Goal: Transaction & Acquisition: Purchase product/service

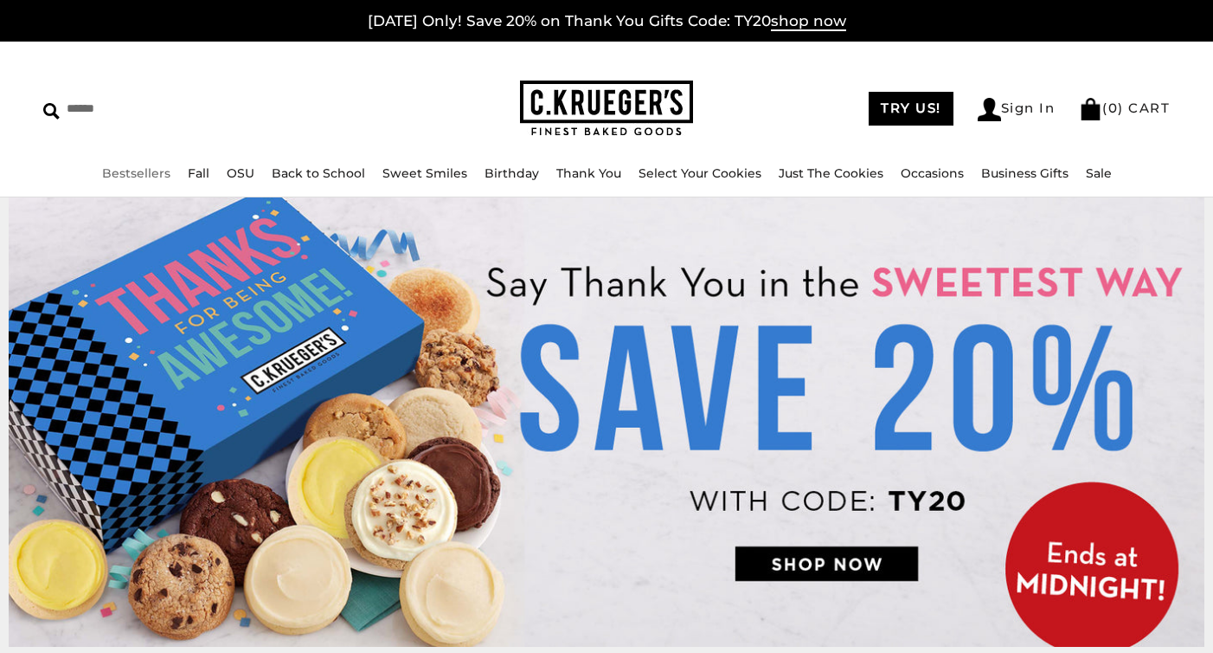
click at [122, 179] on link "Bestsellers" at bounding box center [136, 173] width 68 height 16
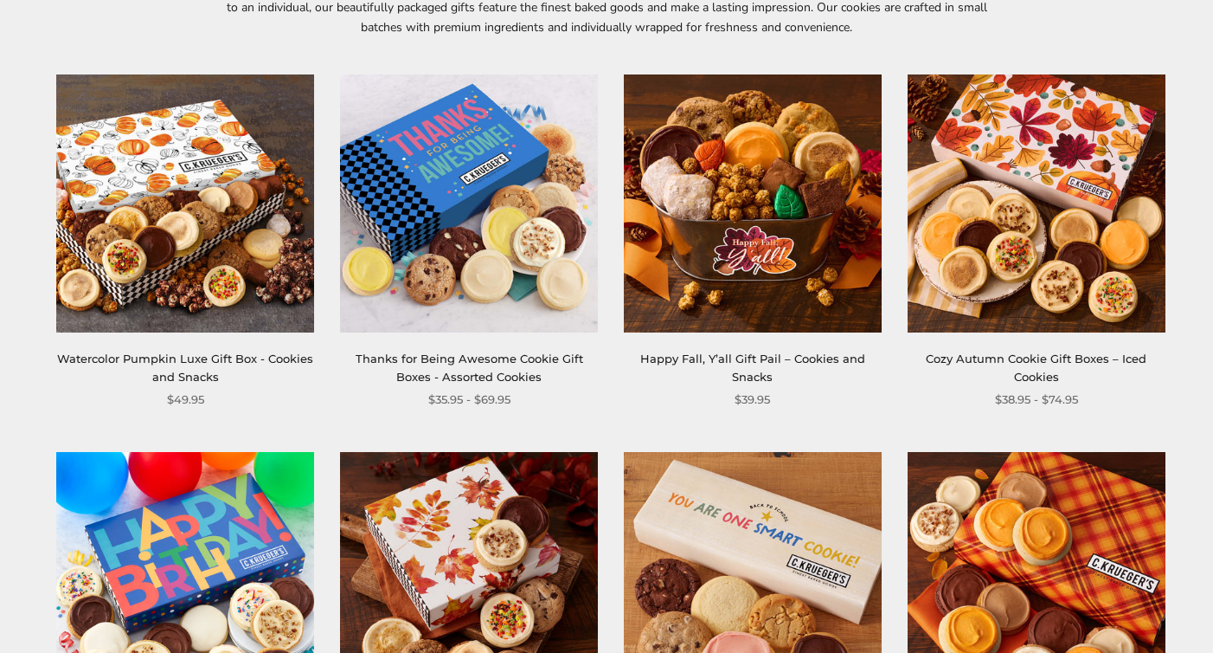
scroll to position [307, 0]
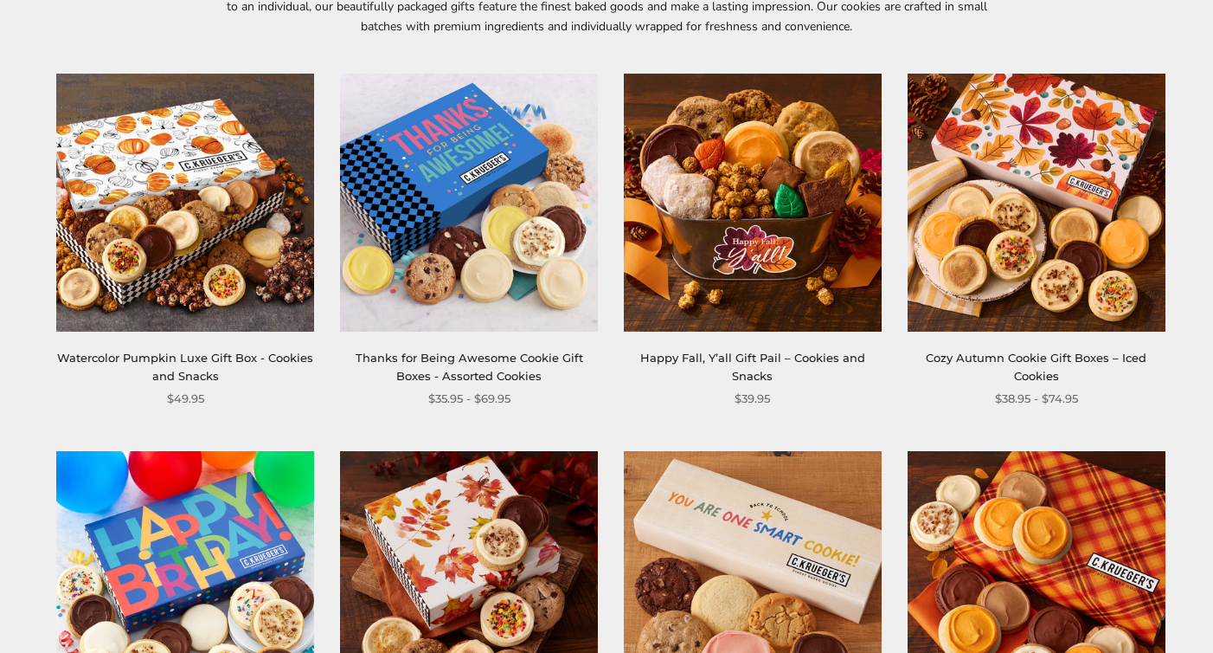
click at [1019, 252] on img at bounding box center [1037, 203] width 258 height 258
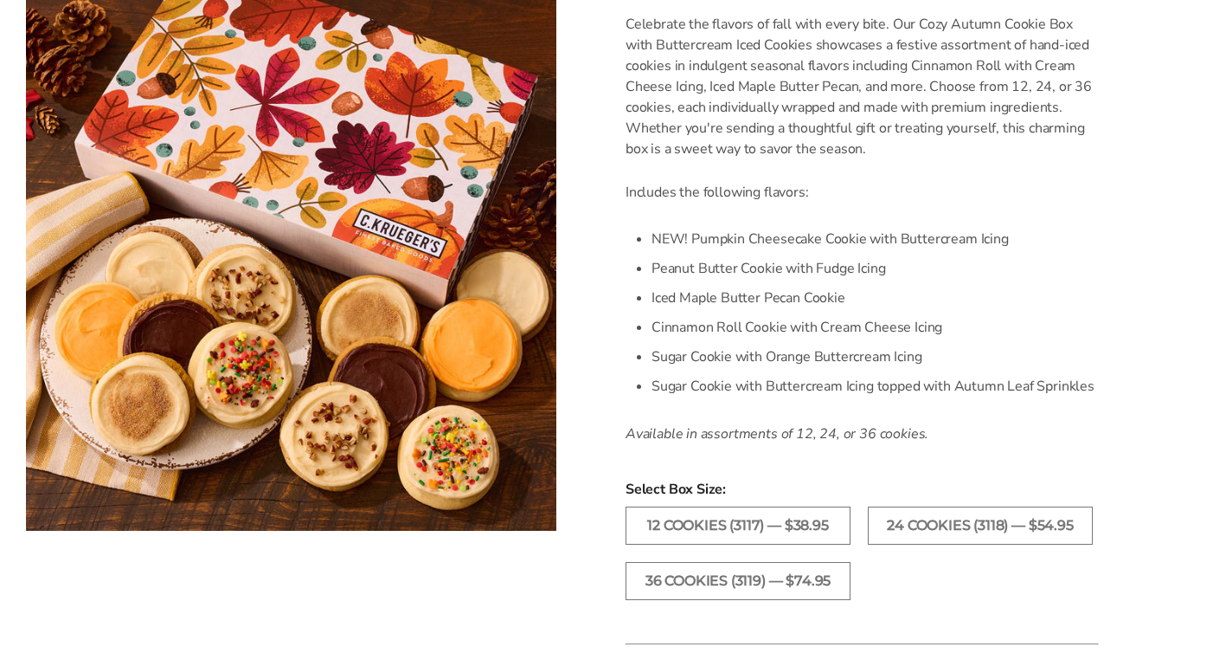
scroll to position [693, 0]
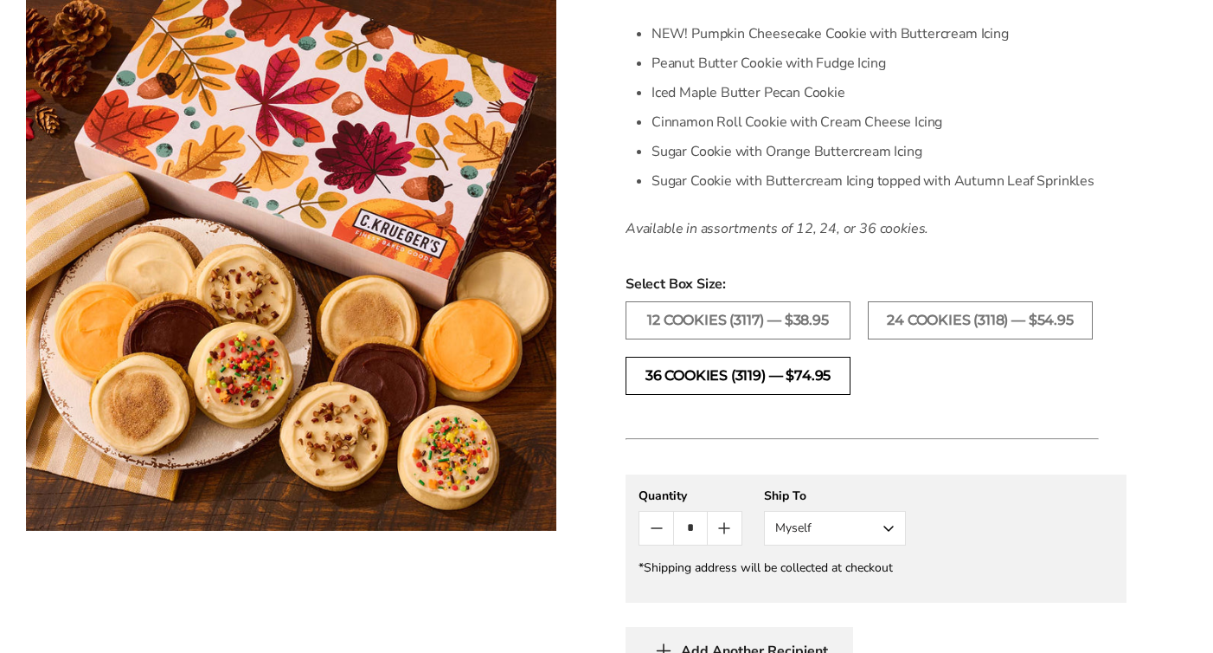
click at [737, 395] on label "36 Cookies (3119) — $74.95" at bounding box center [738, 376] width 225 height 38
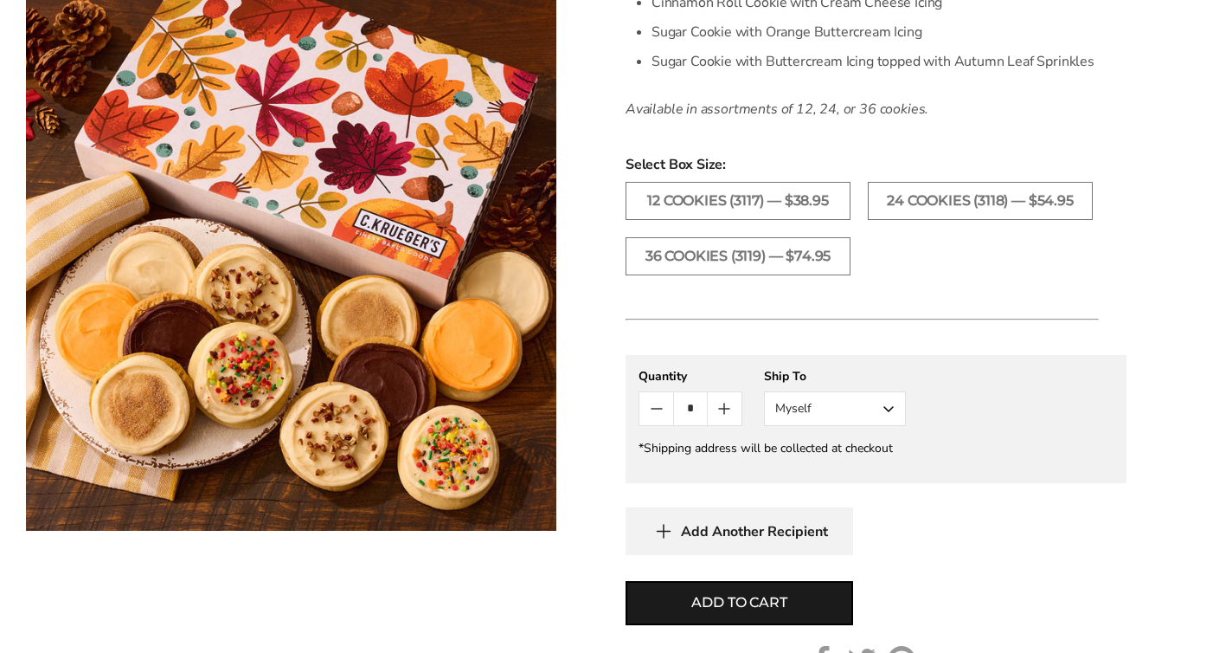
click at [723, 419] on icon "Count plus" at bounding box center [724, 408] width 21 height 21
type input "*"
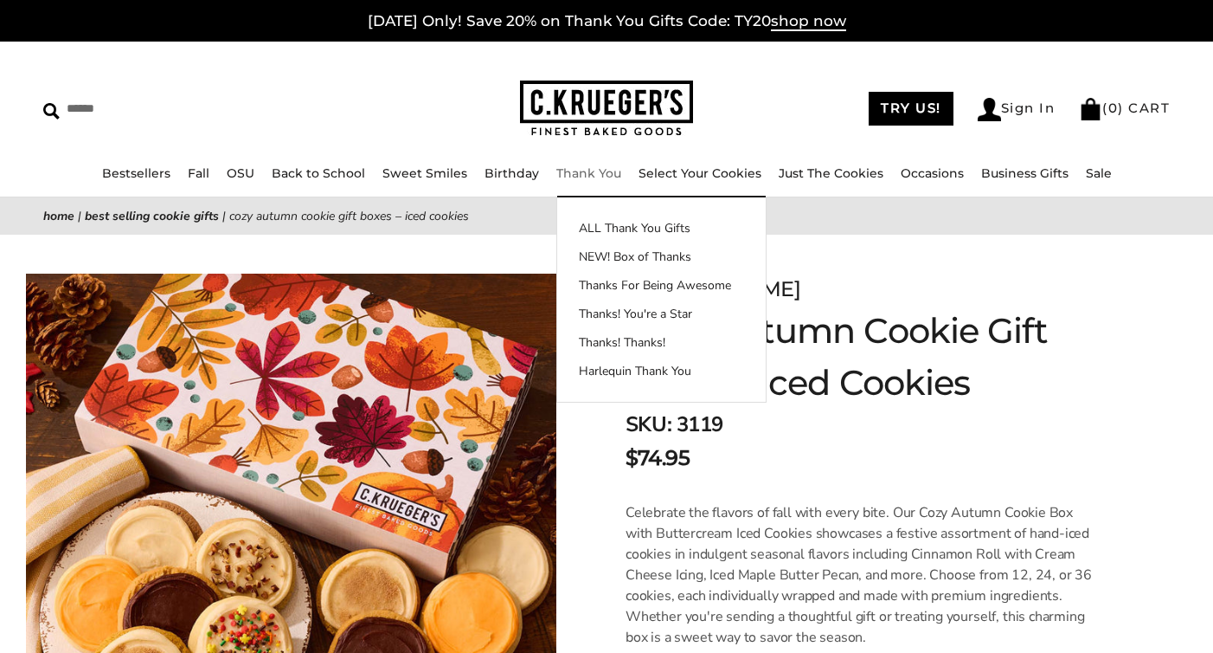
scroll to position [0, 0]
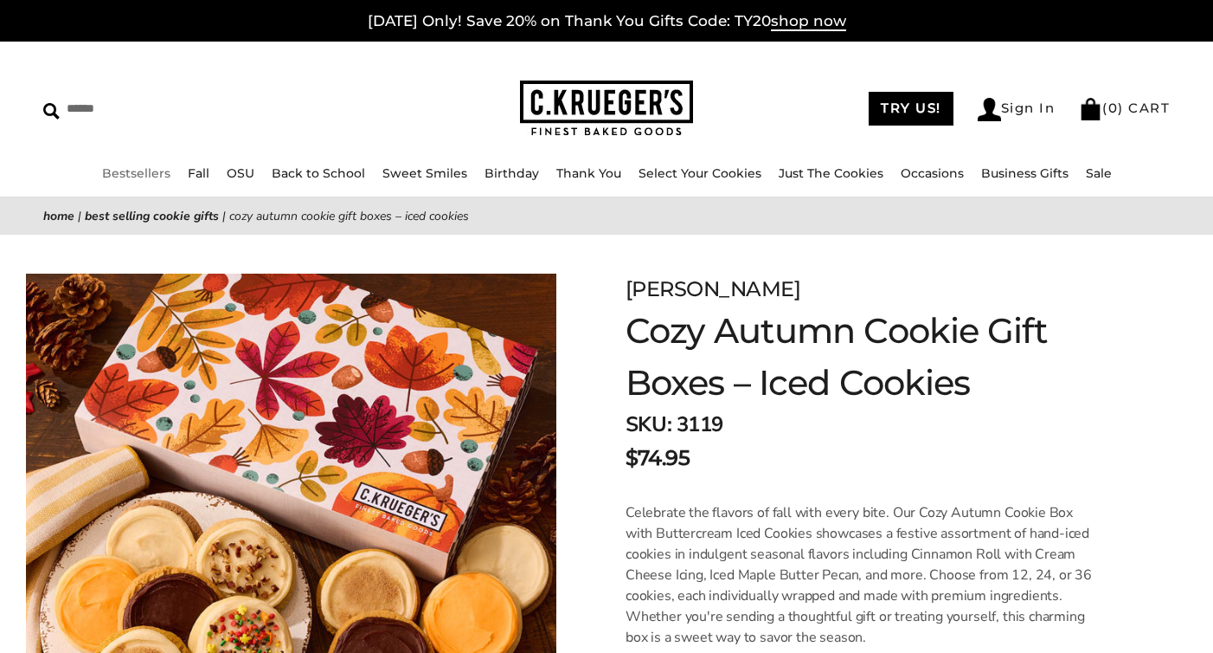
click at [147, 172] on link "Bestsellers" at bounding box center [136, 173] width 68 height 16
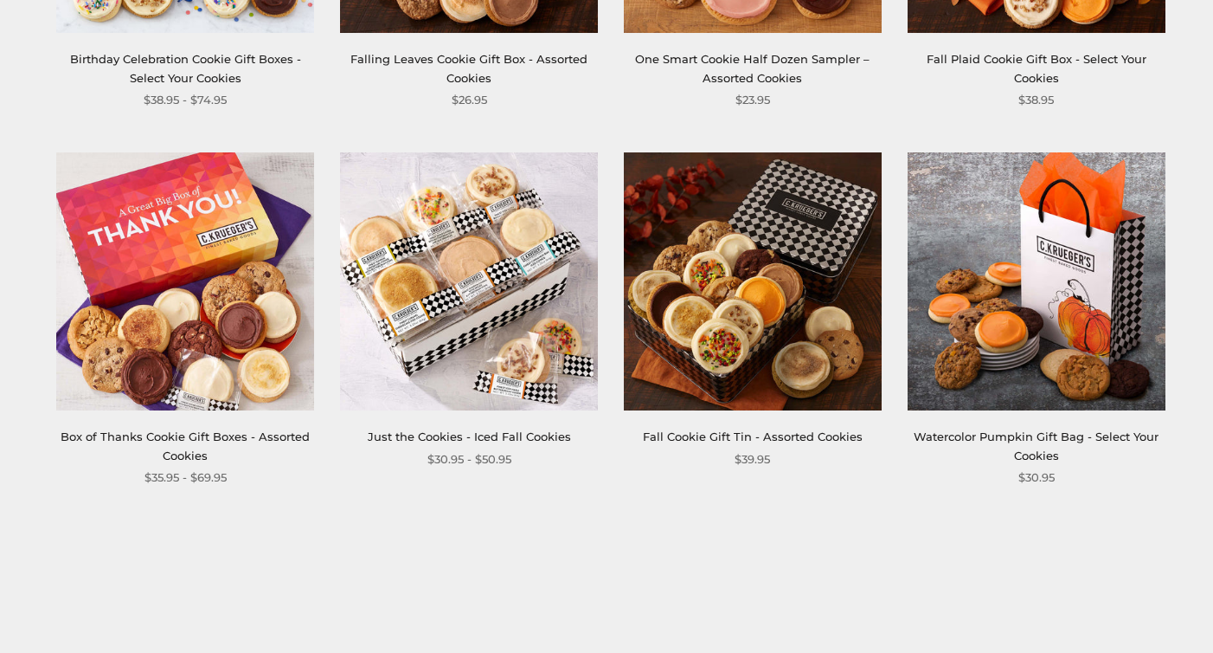
scroll to position [1141, 0]
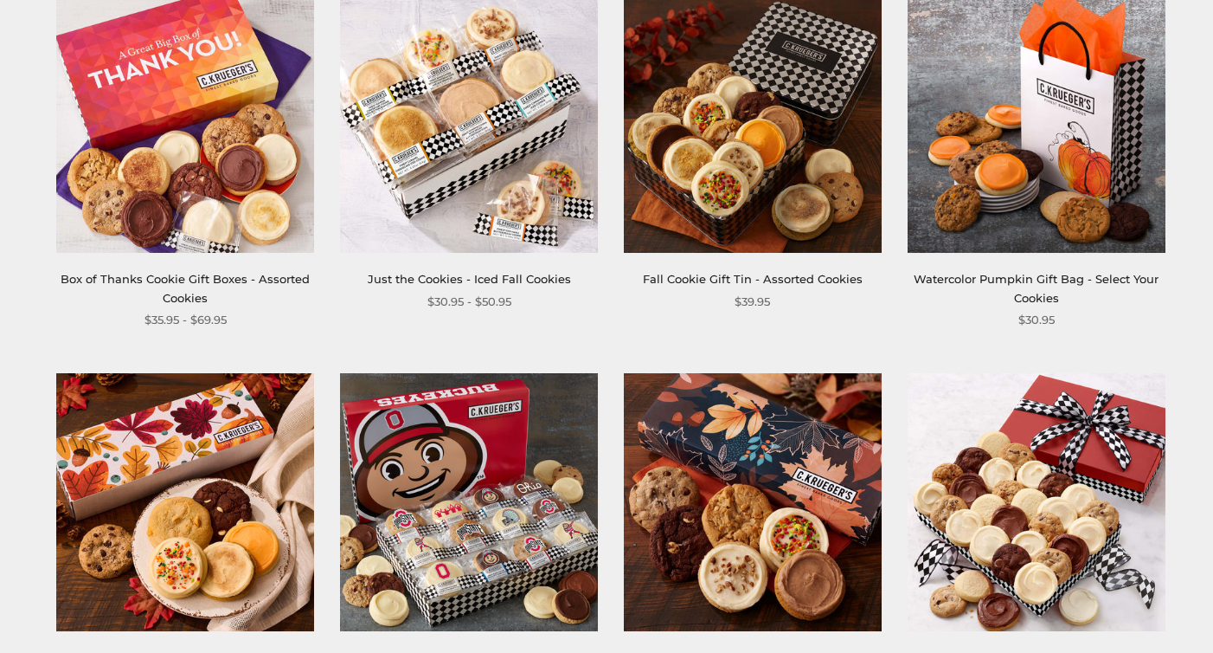
click at [415, 223] on img at bounding box center [469, 124] width 258 height 258
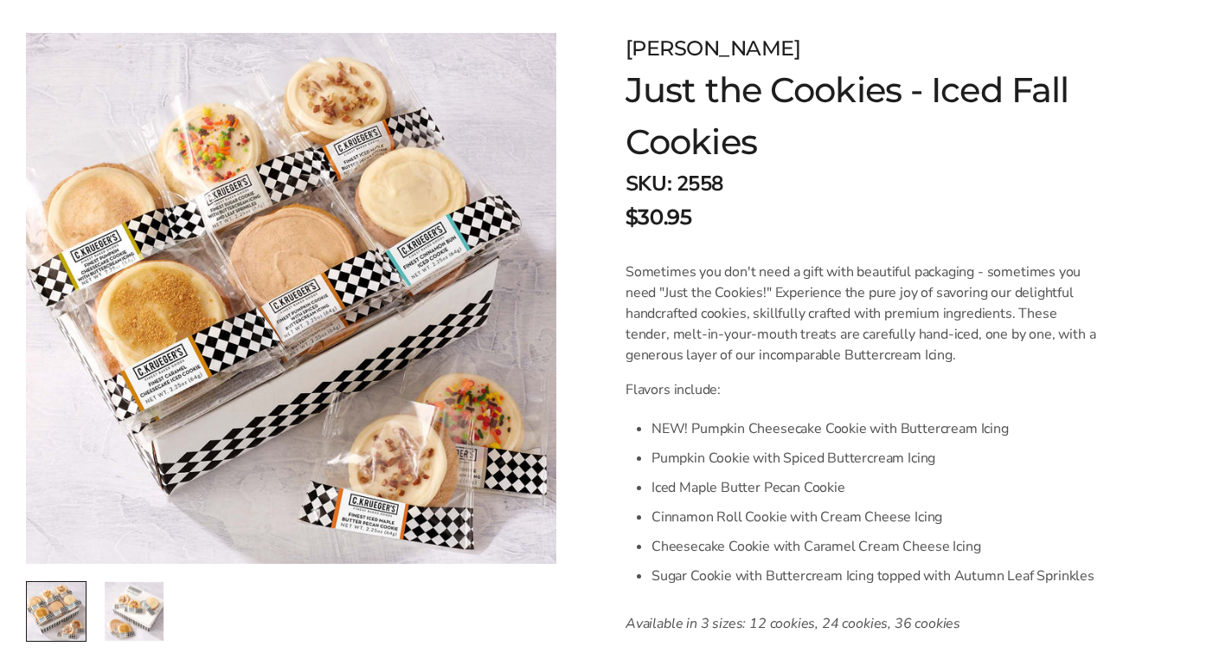
scroll to position [580, 0]
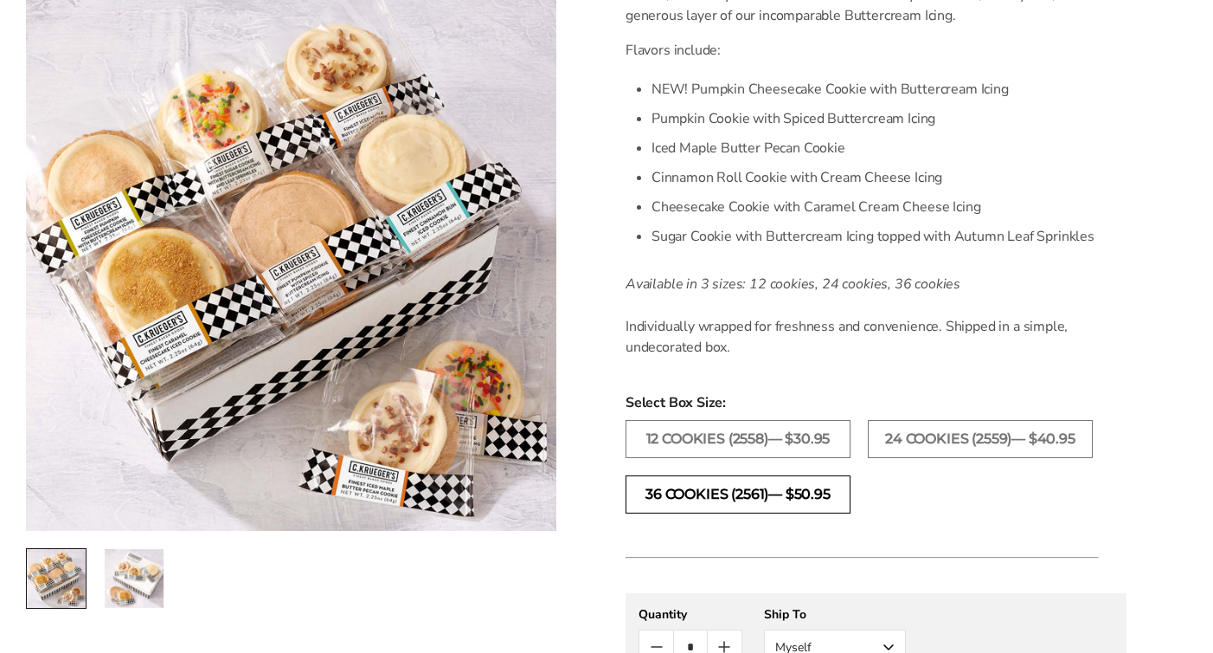
click at [735, 513] on label "36 COOKIES (2561)— $50.95" at bounding box center [738, 494] width 225 height 38
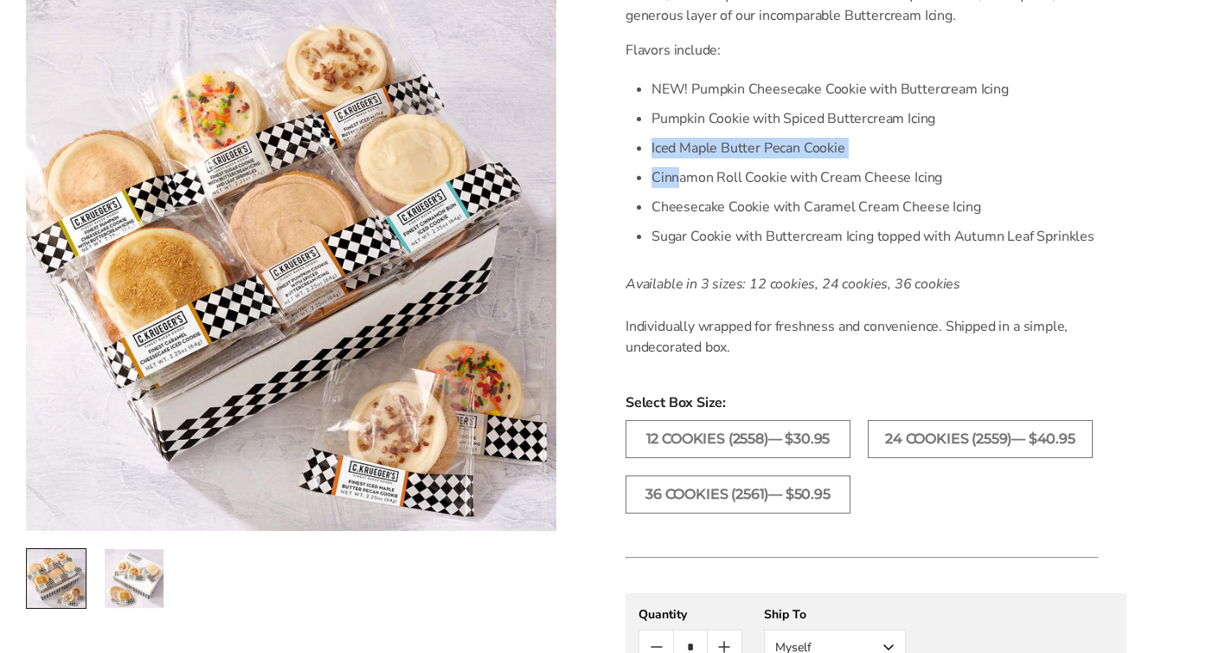
drag, startPoint x: 647, startPoint y: 149, endPoint x: 676, endPoint y: 184, distance: 45.5
click at [676, 184] on div "Sometimes you don't need a gift with beautiful packaging - sometimes you need "…" at bounding box center [862, 139] width 473 height 435
click at [676, 184] on li "Cinnamon Roll Cookie with Cream Cheese Icing" at bounding box center [875, 177] width 447 height 29
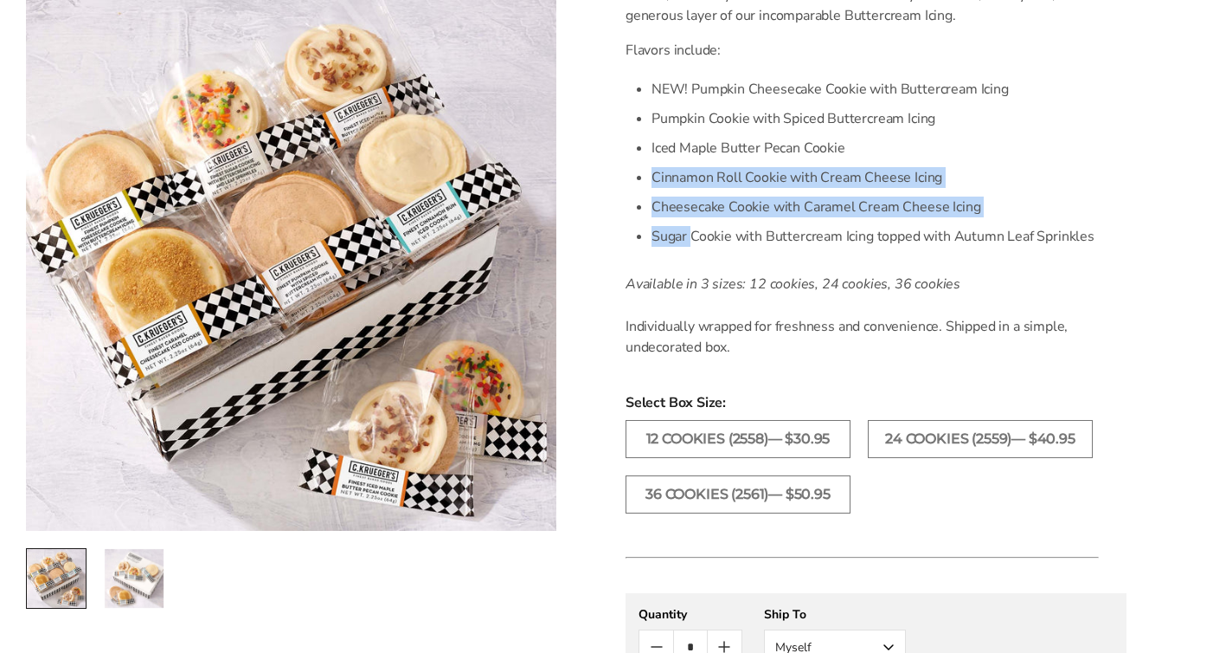
drag, startPoint x: 659, startPoint y: 193, endPoint x: 685, endPoint y: 229, distance: 45.2
click at [685, 229] on div "Sometimes you don't need a gift with beautiful packaging - sometimes you need "…" at bounding box center [862, 139] width 473 height 435
click at [685, 229] on li "Sugar Cookie with Buttercream Icing topped with Autumn Leaf Sprinkles" at bounding box center [875, 236] width 447 height 29
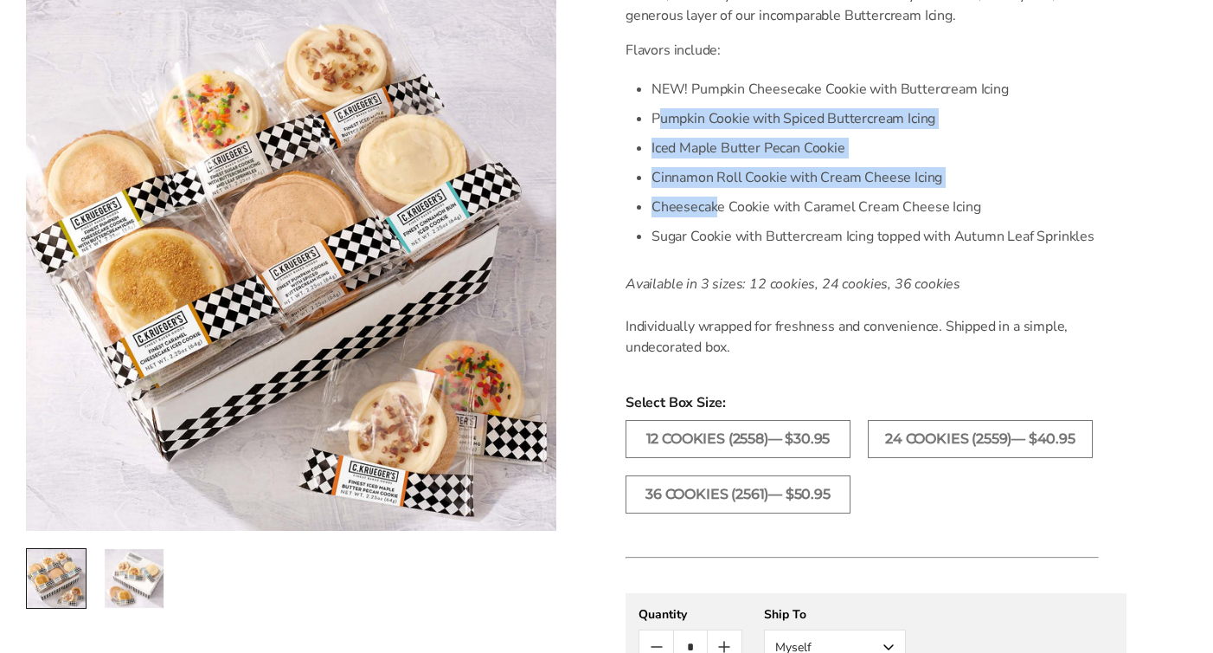
drag, startPoint x: 662, startPoint y: 118, endPoint x: 714, endPoint y: 200, distance: 97.2
click at [714, 200] on ul "NEW! Pumpkin Cheesecake Cookie with Buttercream Icing Pumpkin Cookie with Spice…" at bounding box center [875, 162] width 447 height 177
click at [711, 200] on li "Cheesecake Cookie with Caramel Cream Cheese Icing" at bounding box center [875, 206] width 447 height 29
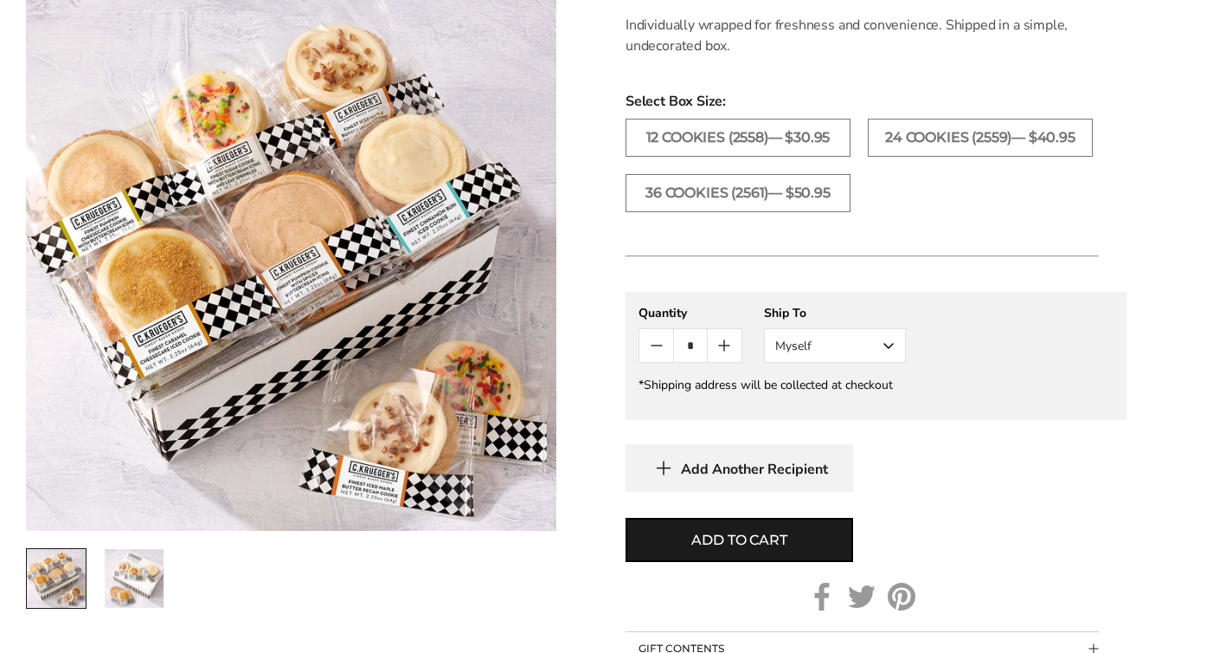
scroll to position [882, 0]
click at [724, 355] on icon "Count plus" at bounding box center [724, 344] width 21 height 21
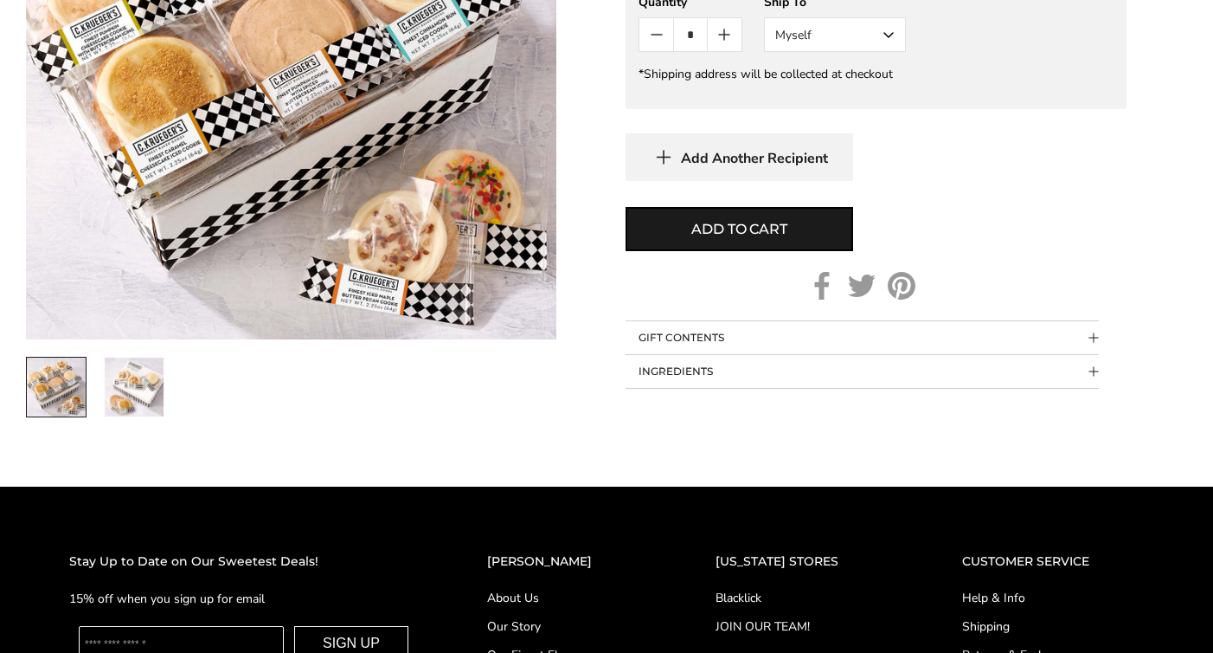
scroll to position [1233, 0]
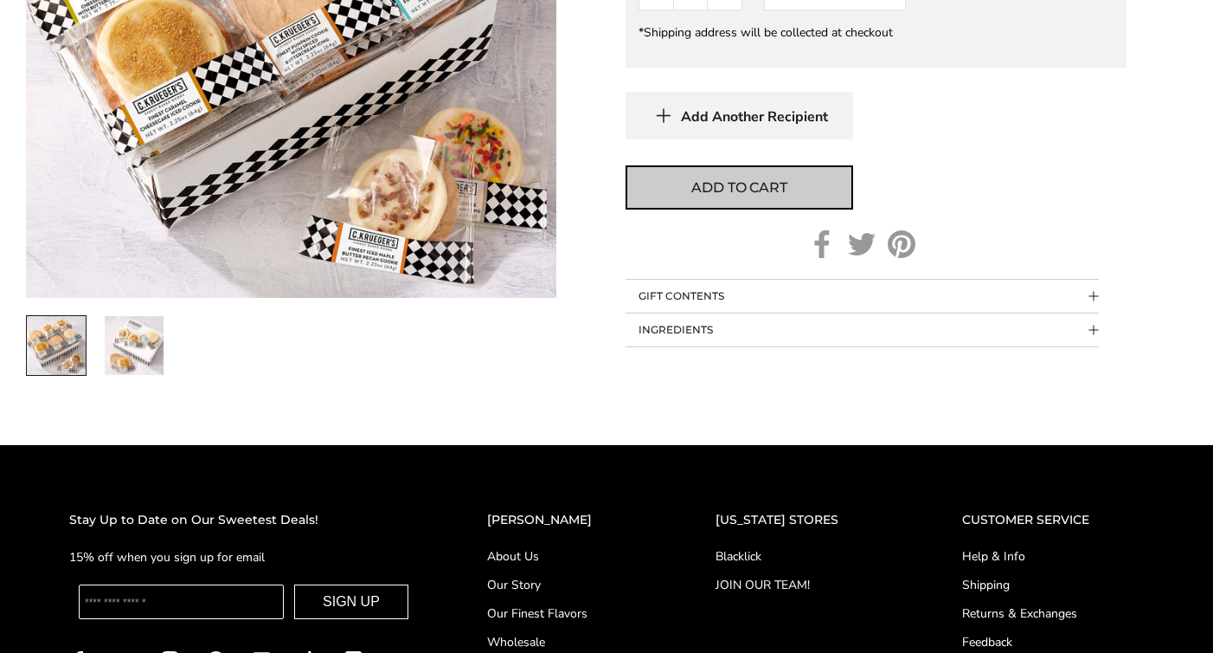
click at [732, 198] on span "Add to cart" at bounding box center [738, 187] width 95 height 21
type input "*"
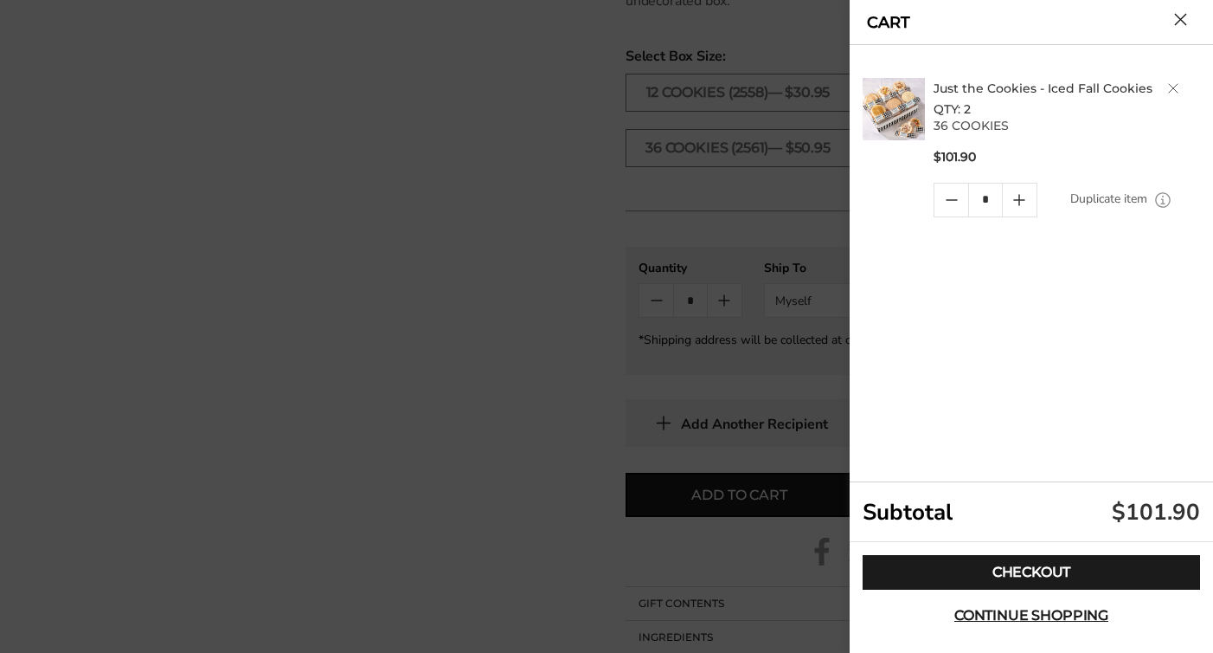
scroll to position [589, 0]
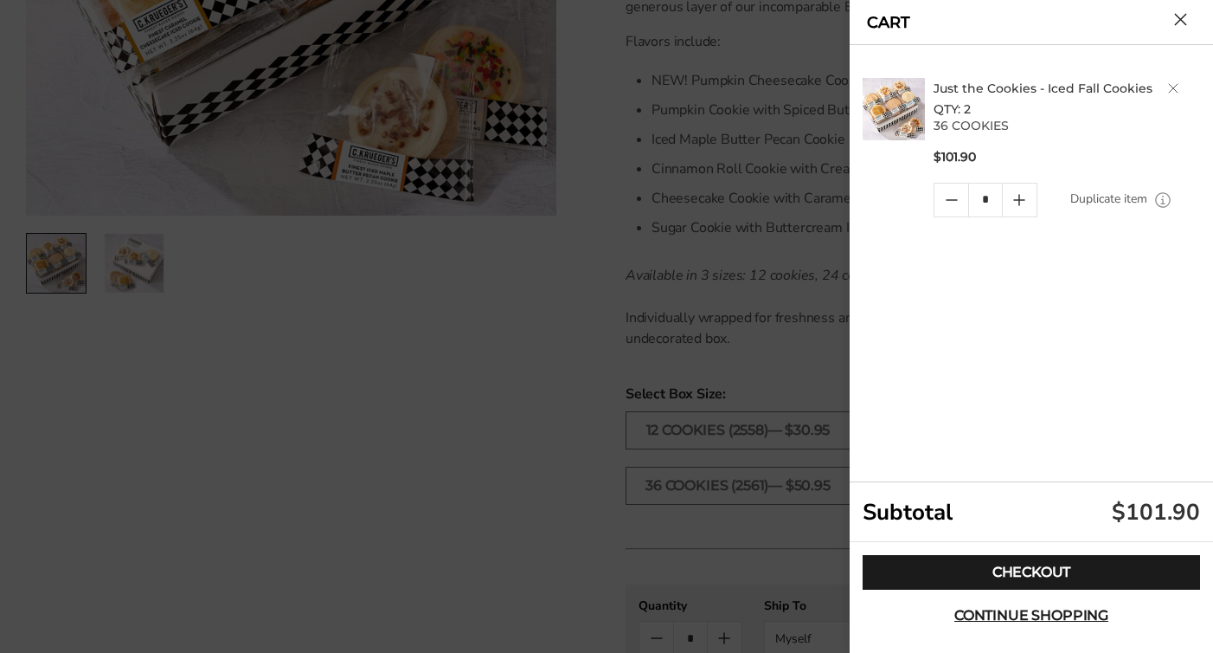
click at [420, 376] on div at bounding box center [606, 326] width 1213 height 653
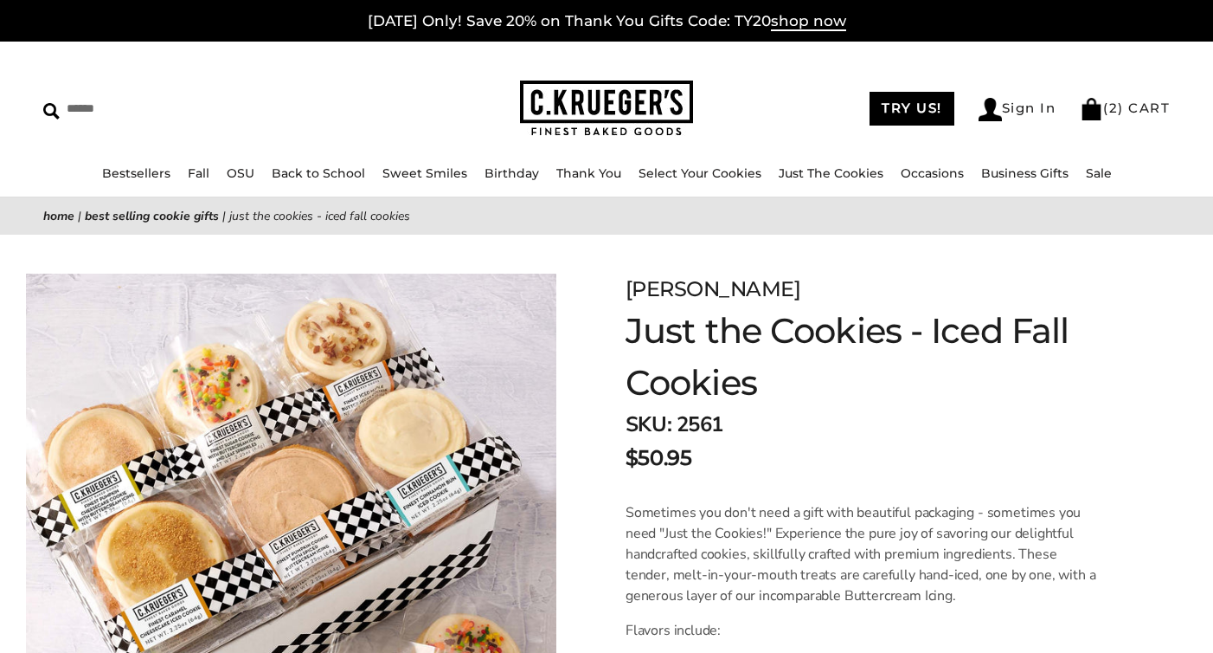
scroll to position [0, 0]
click at [125, 176] on link "Bestsellers" at bounding box center [136, 173] width 68 height 16
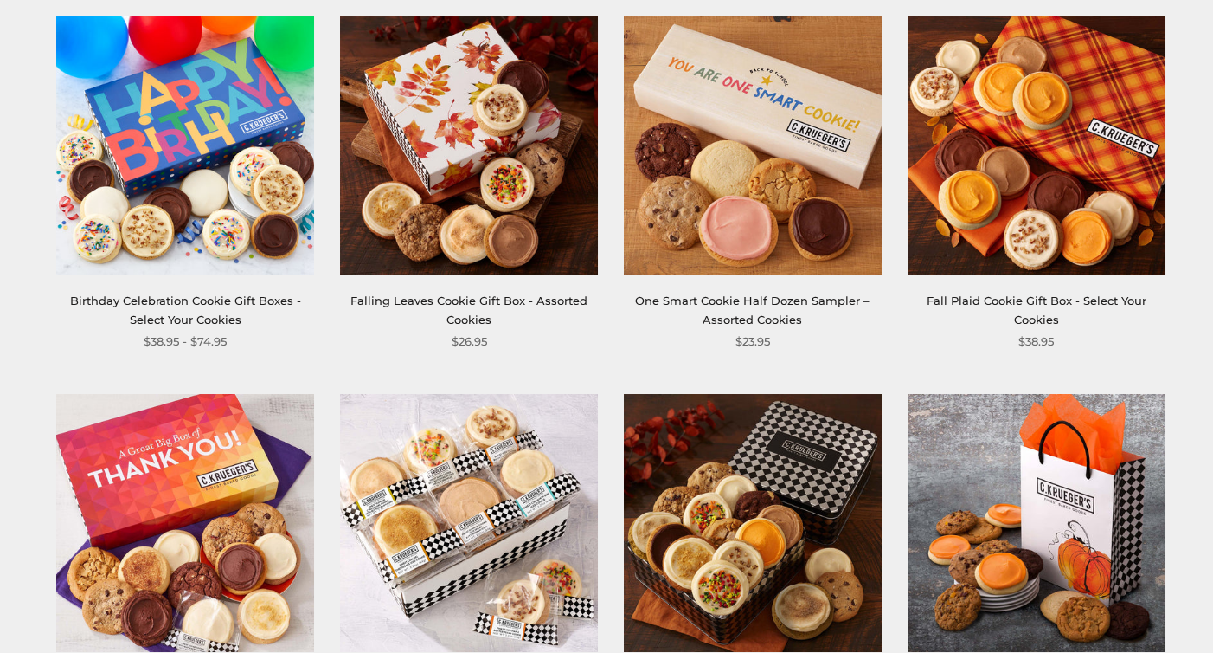
scroll to position [795, 0]
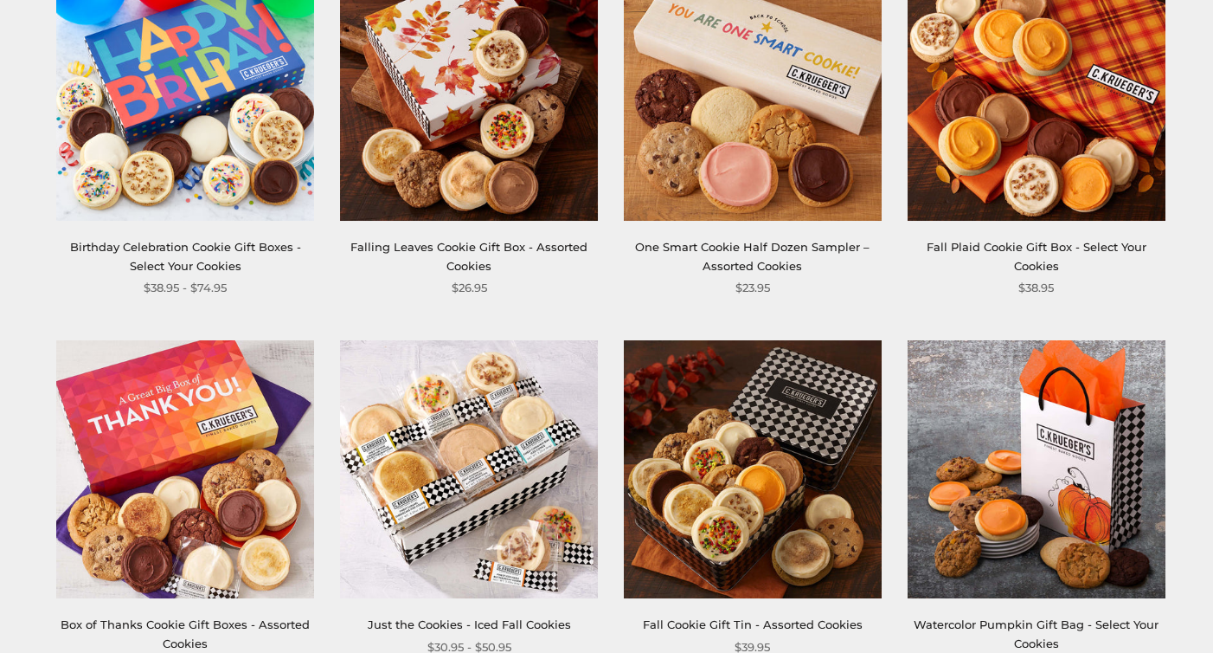
click at [528, 471] on img at bounding box center [469, 469] width 258 height 258
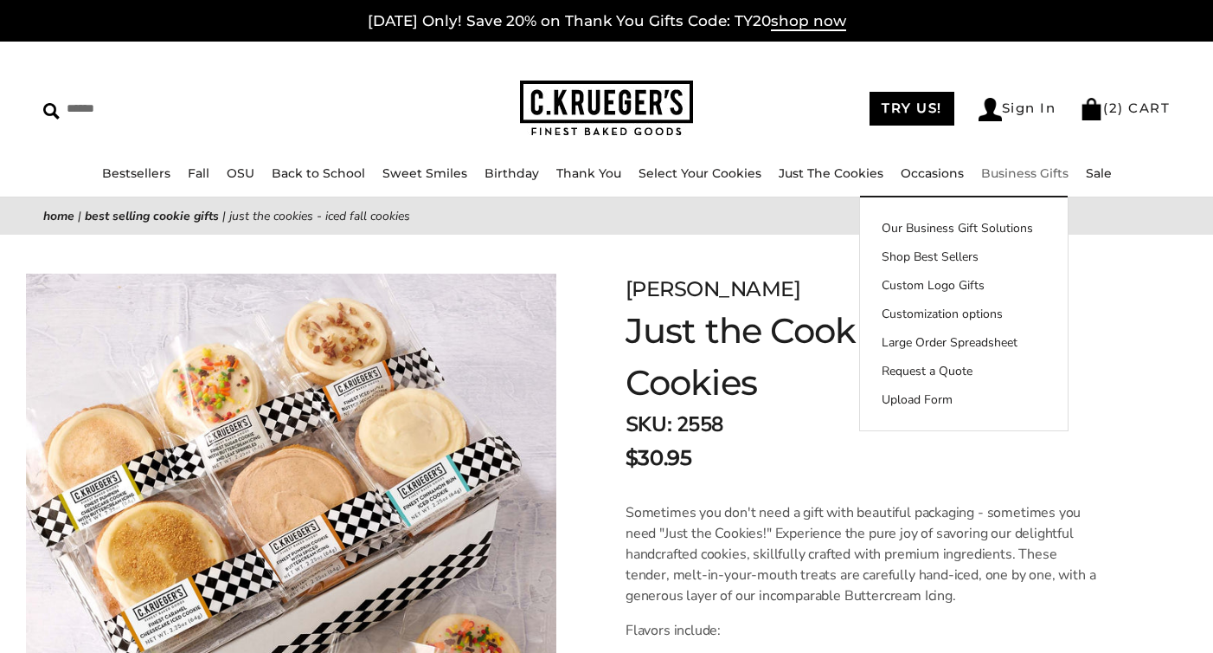
click at [1010, 176] on link "Business Gifts" at bounding box center [1024, 173] width 87 height 16
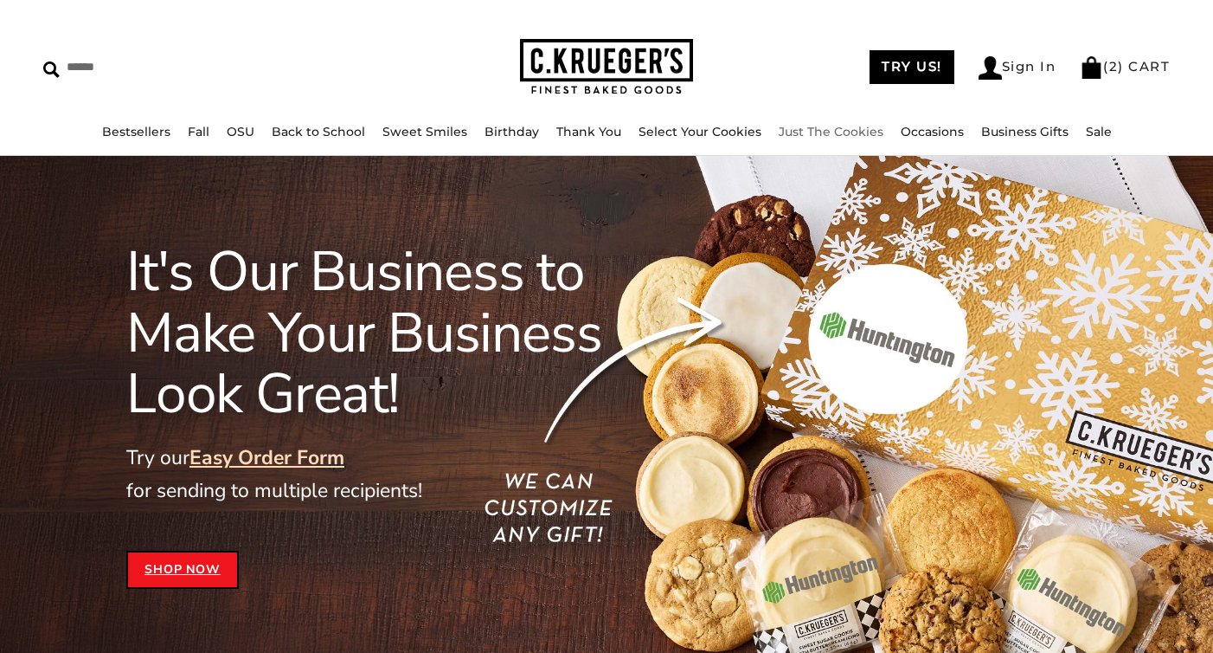
click at [825, 135] on link "Just The Cookies" at bounding box center [831, 132] width 105 height 16
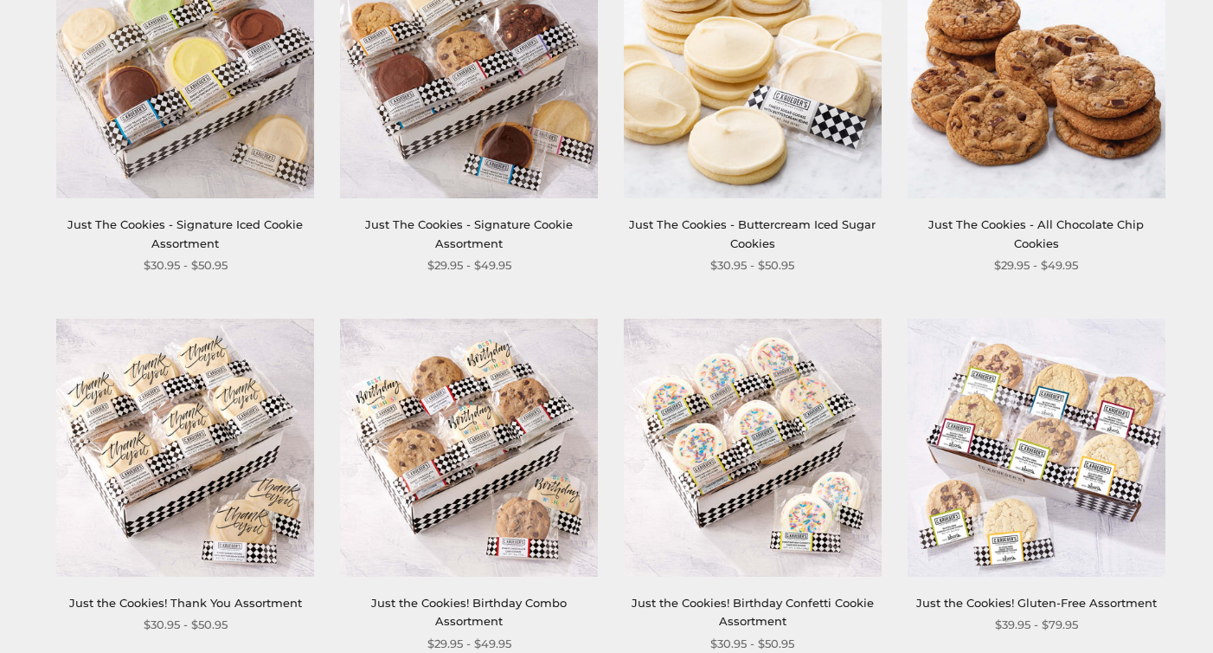
scroll to position [595, 0]
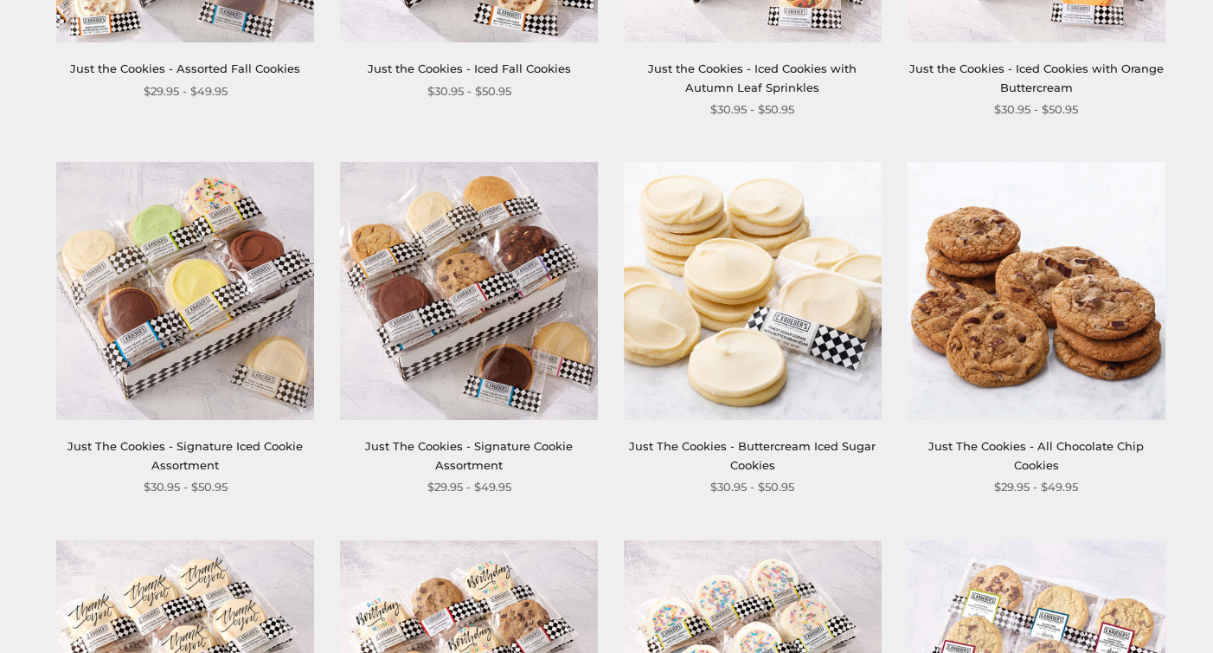
click at [442, 402] on img at bounding box center [469, 291] width 258 height 258
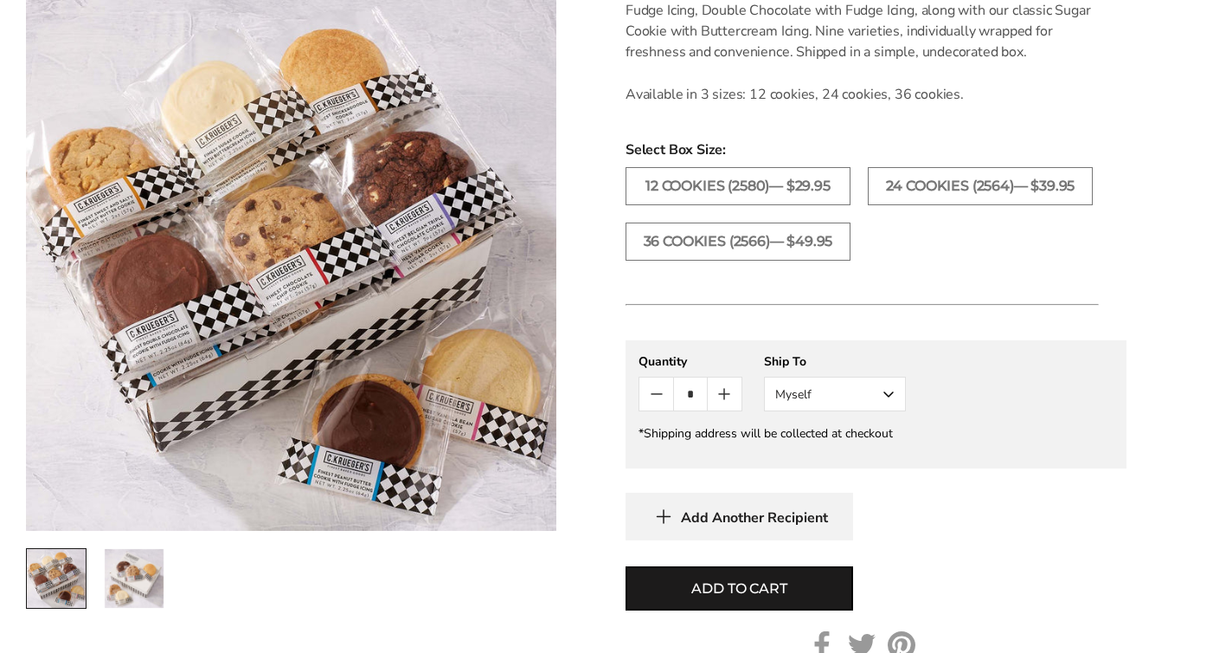
scroll to position [631, 0]
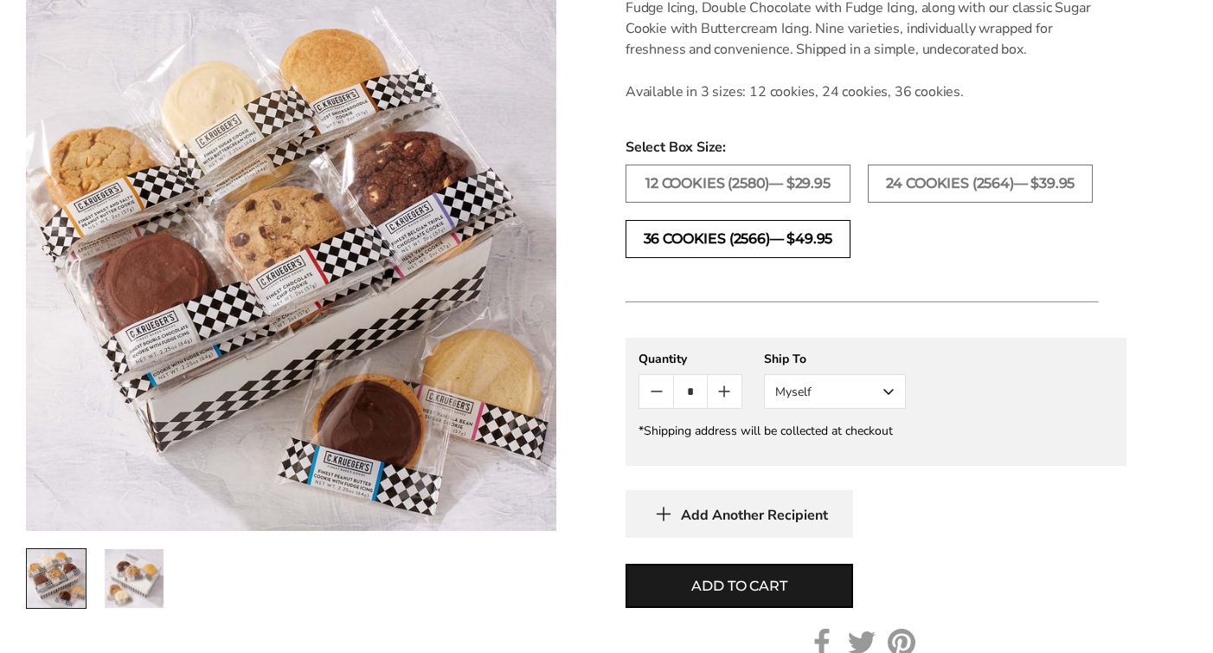
click at [815, 258] on label "36 COOKIES (2566)— $49.95" at bounding box center [738, 239] width 225 height 38
click at [726, 402] on icon "Count plus" at bounding box center [724, 391] width 21 height 21
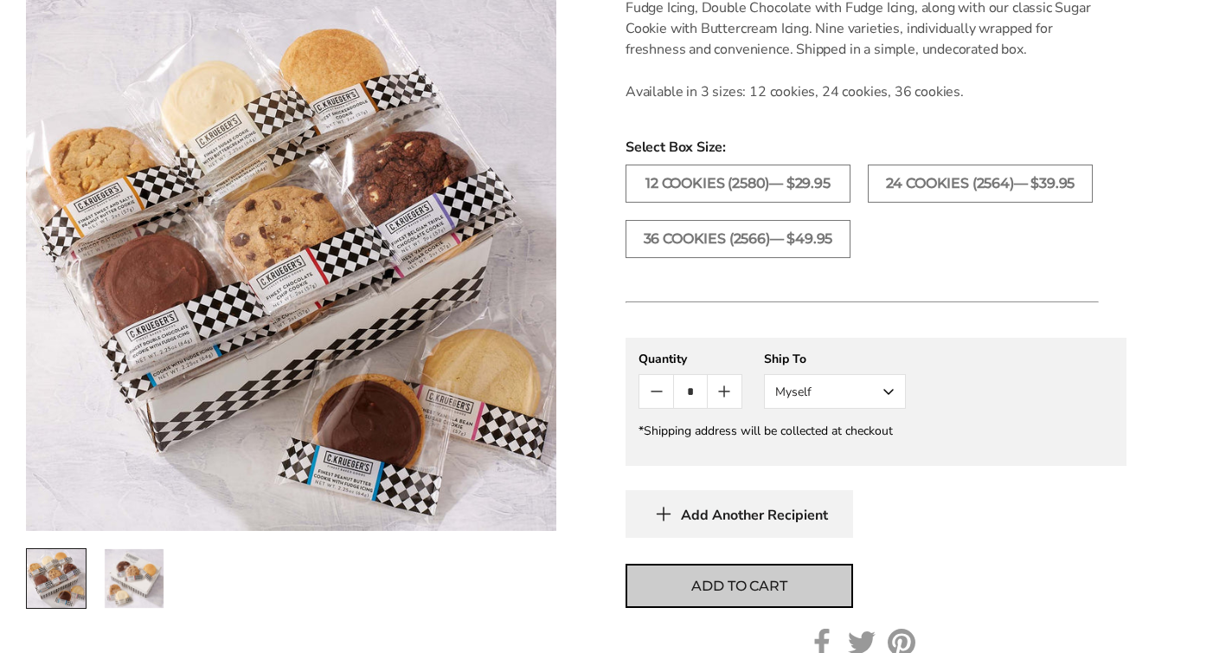
click at [778, 596] on span "Add to cart" at bounding box center [738, 586] width 95 height 21
type input "*"
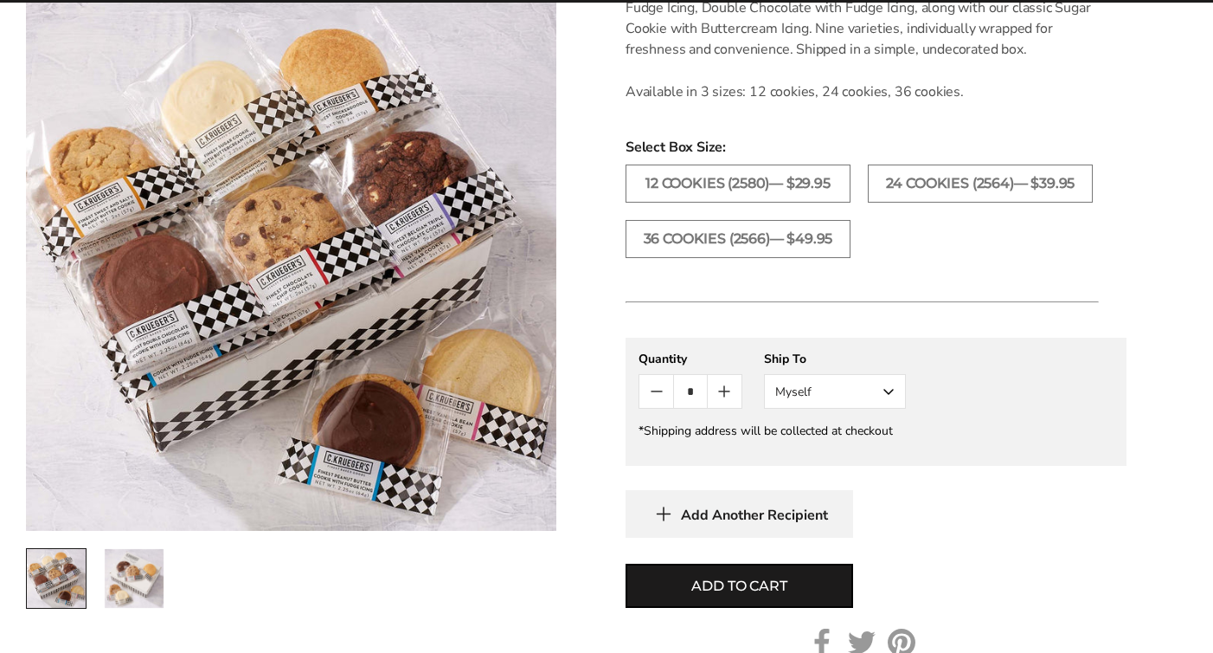
scroll to position [622, 0]
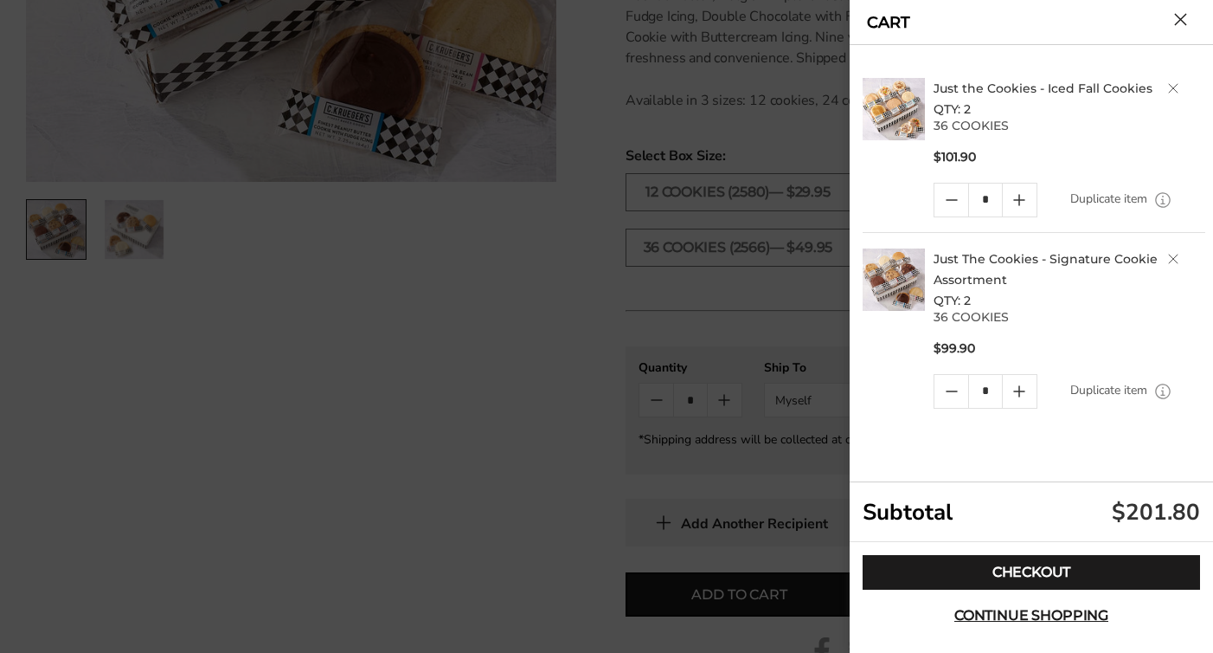
click at [1178, 84] on link "Delete product" at bounding box center [1173, 88] width 10 height 10
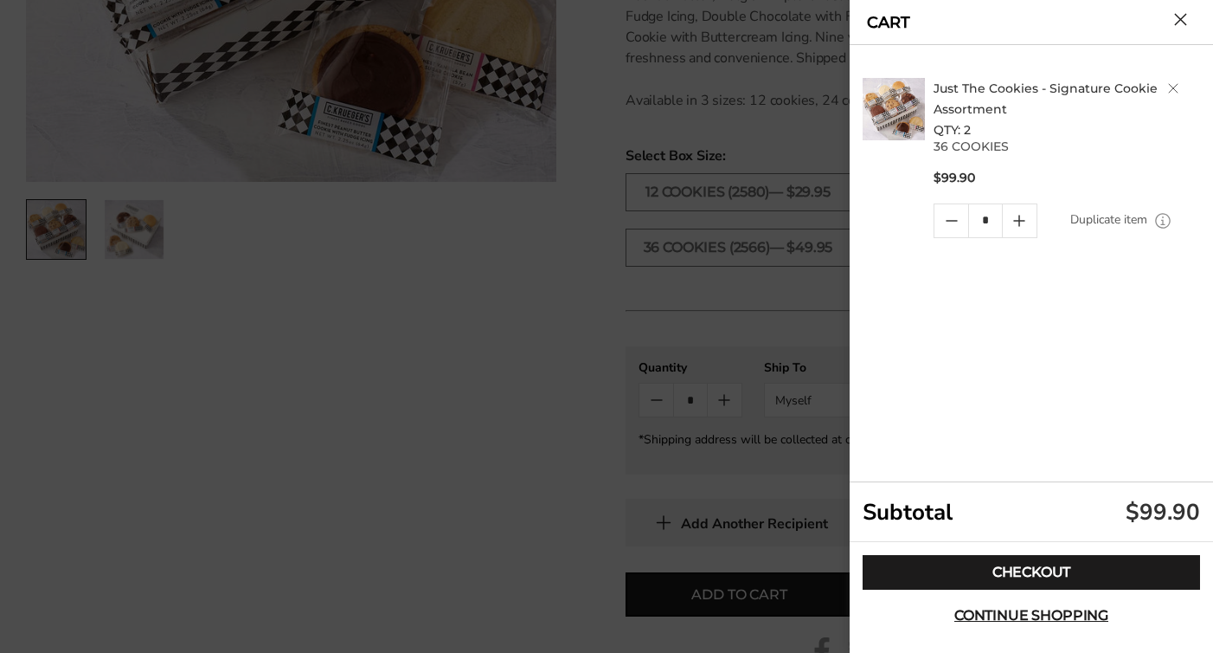
click at [447, 453] on div at bounding box center [606, 326] width 1213 height 653
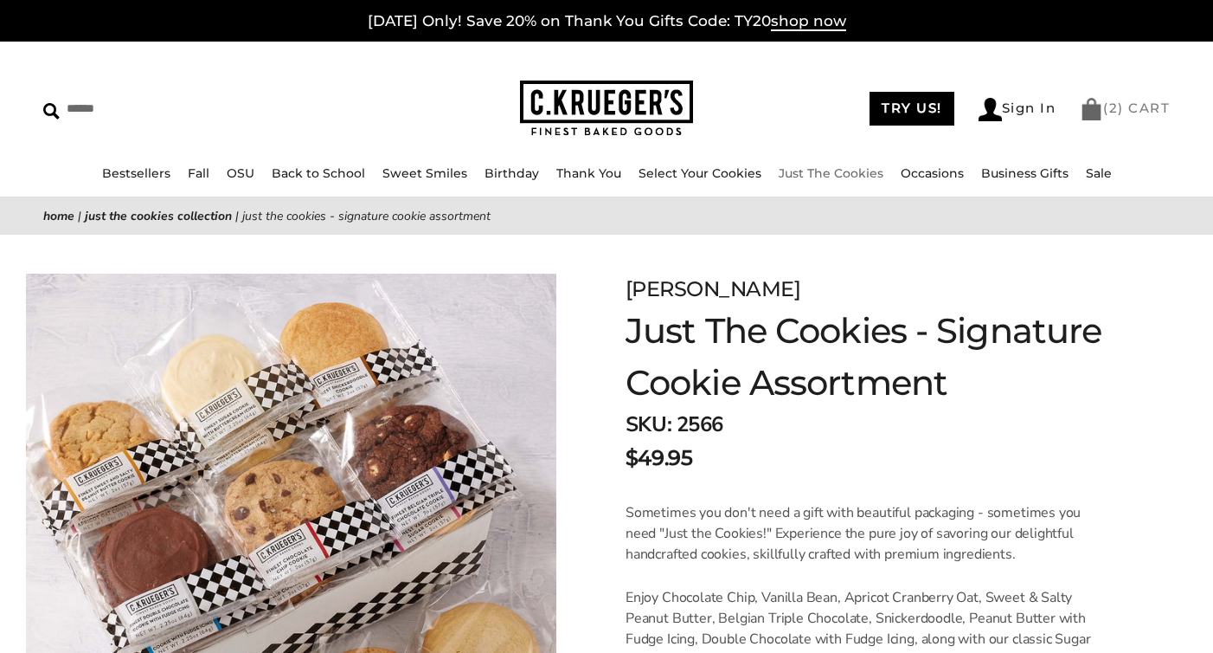
scroll to position [0, 0]
click at [1127, 103] on link "( 2 ) CART" at bounding box center [1125, 108] width 90 height 16
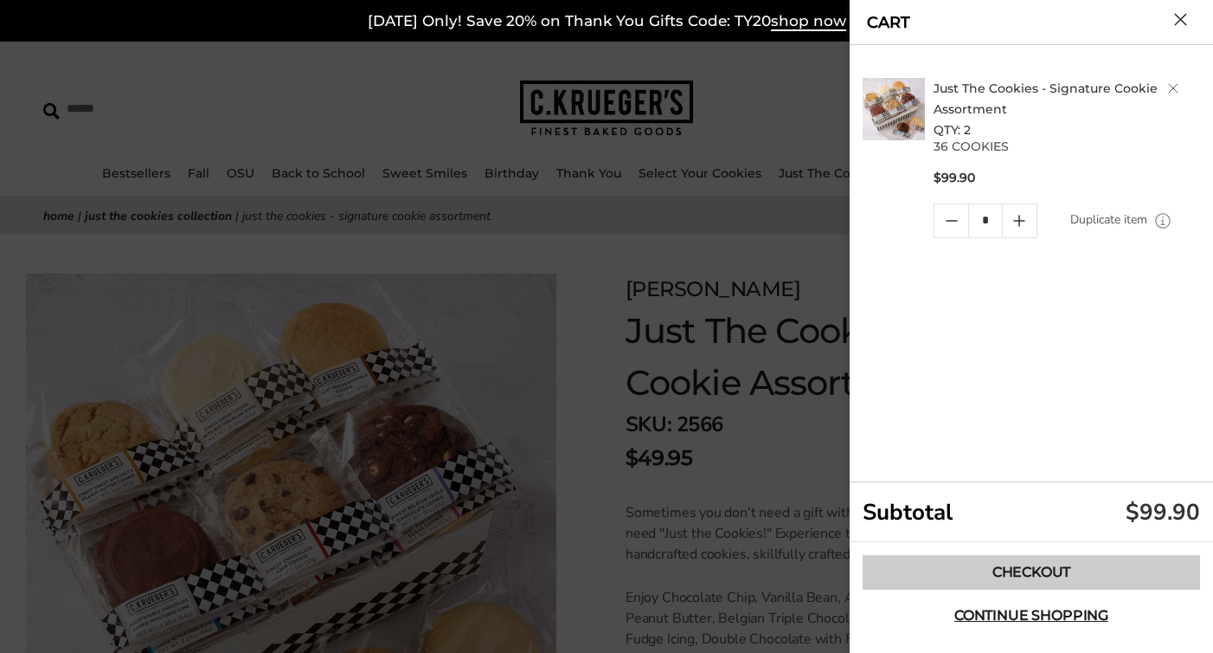
click at [1068, 562] on link "Checkout" at bounding box center [1032, 572] width 338 height 35
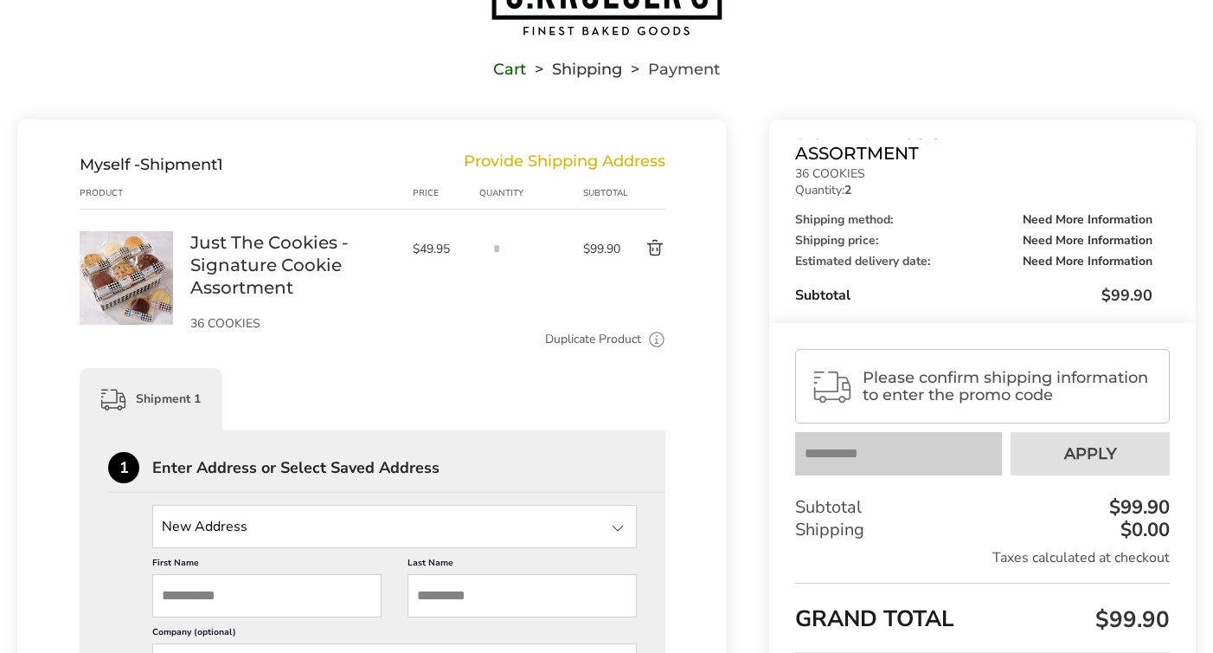
scroll to position [203, 0]
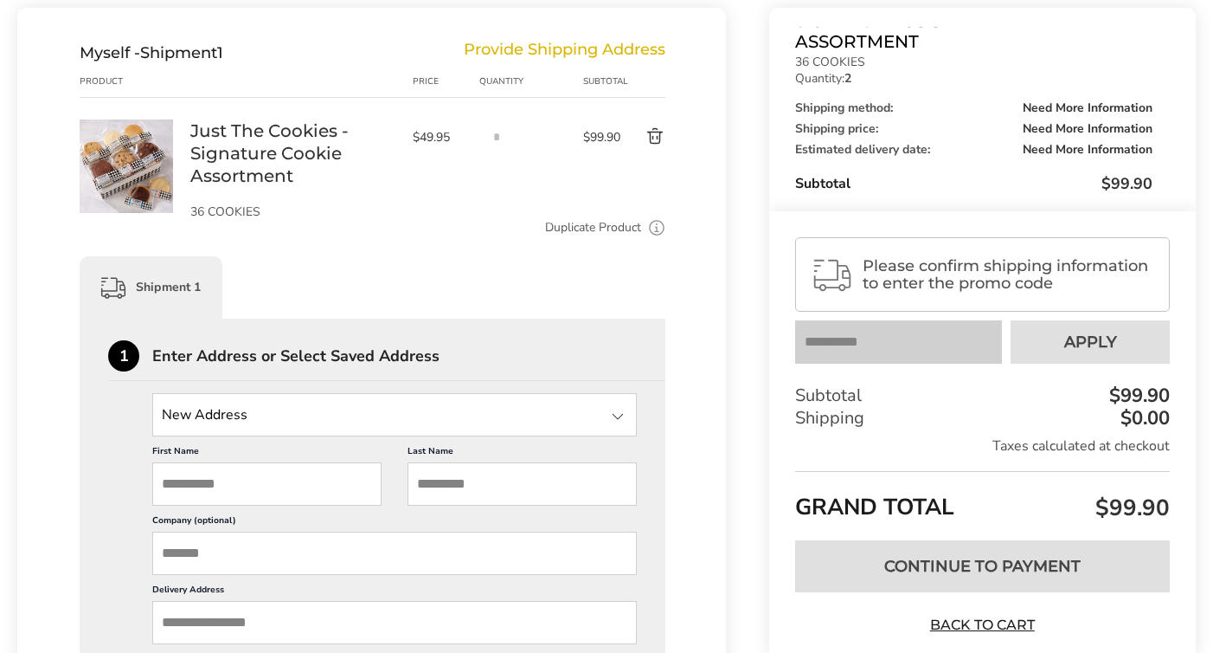
click at [255, 151] on link "Just The Cookies - Signature Cookie Assortment" at bounding box center [292, 153] width 205 height 68
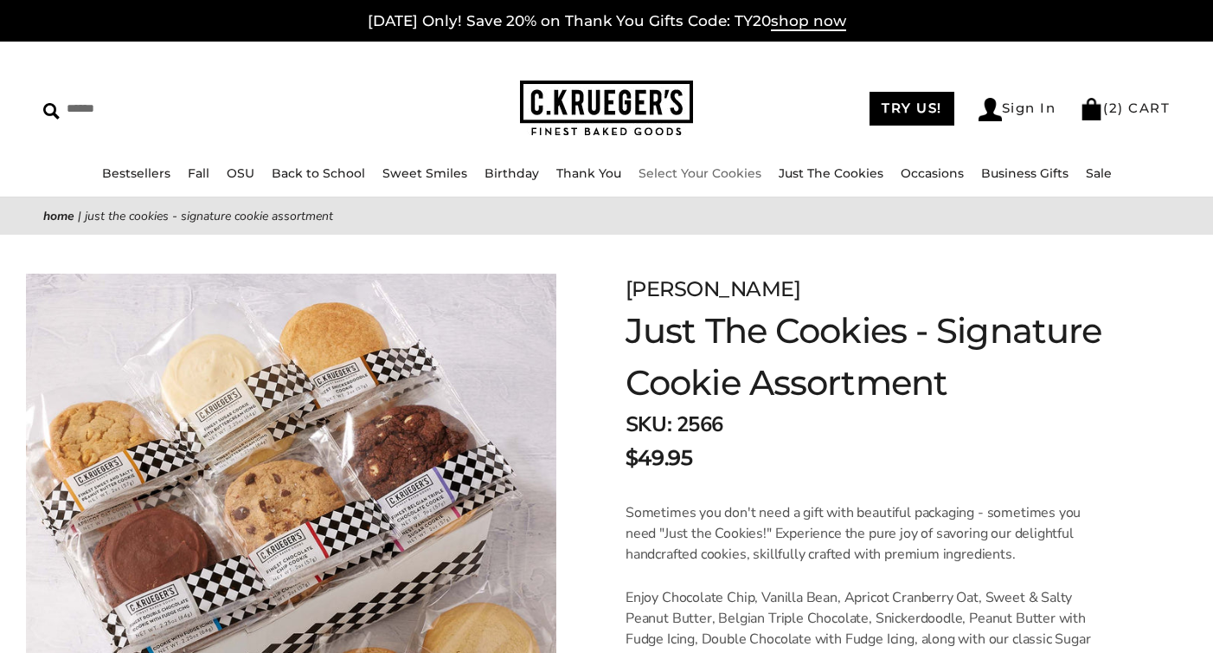
click at [733, 183] on li "Select Your Cookies" at bounding box center [700, 174] width 123 height 20
click at [823, 177] on link "Just The Cookies" at bounding box center [831, 173] width 105 height 16
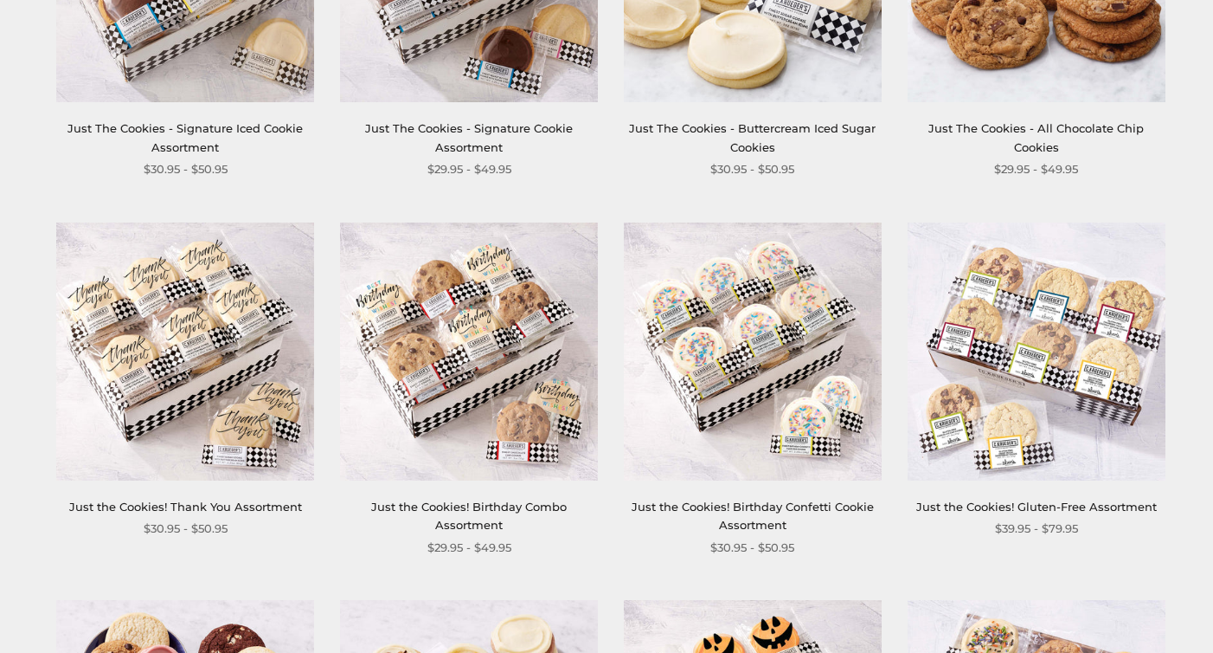
scroll to position [916, 0]
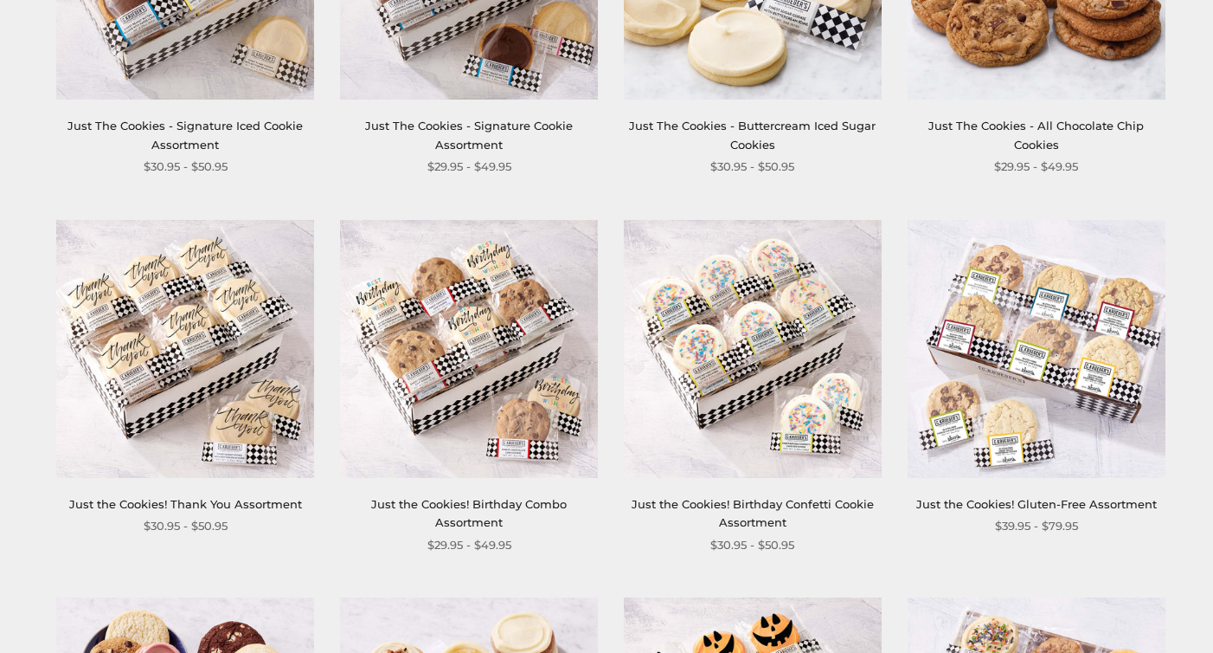
click at [1040, 383] on img at bounding box center [1037, 349] width 258 height 258
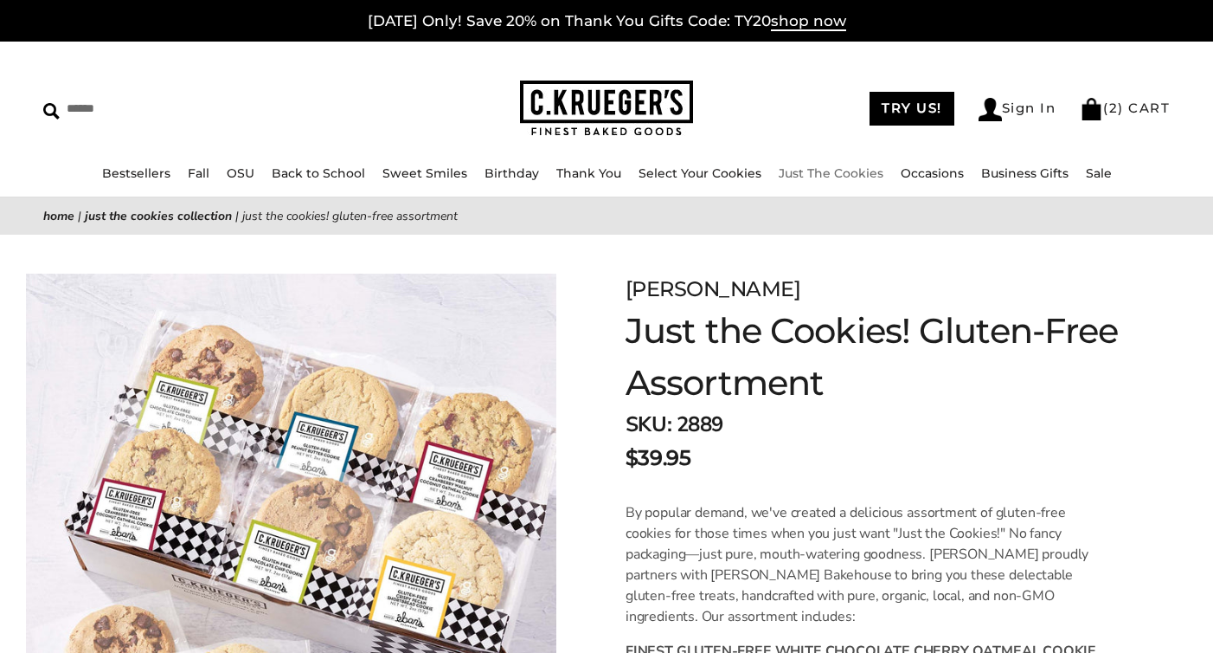
click at [794, 170] on link "Just The Cookies" at bounding box center [831, 173] width 105 height 16
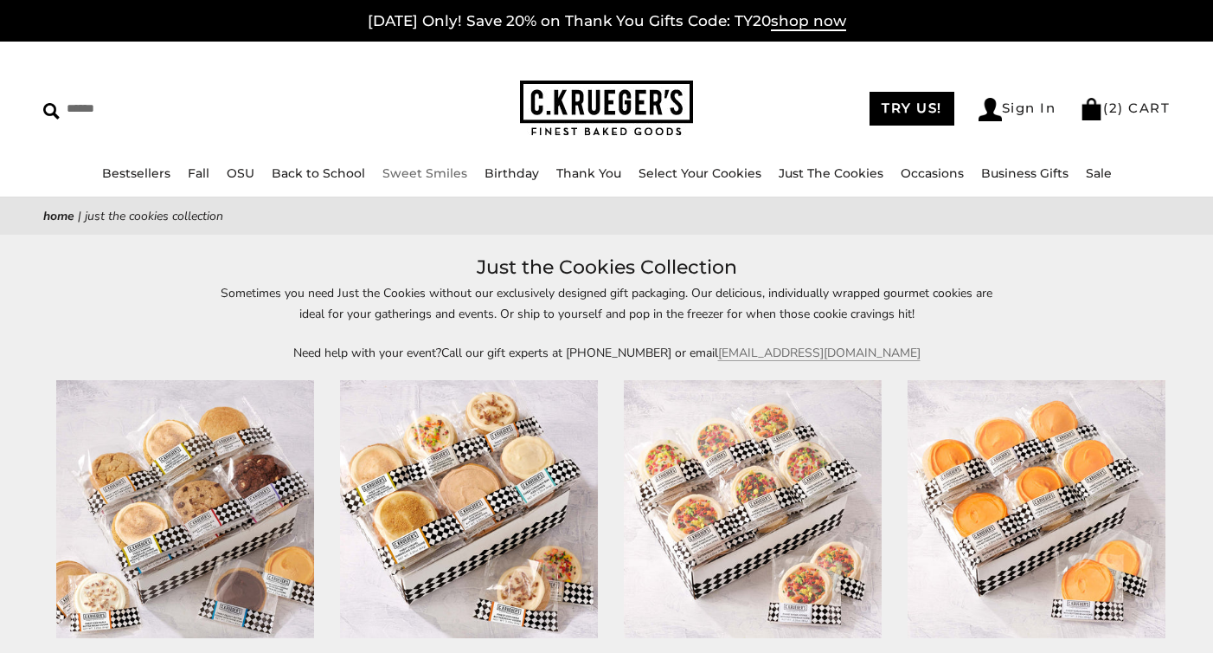
click at [439, 176] on link "Sweet Smiles" at bounding box center [425, 173] width 85 height 16
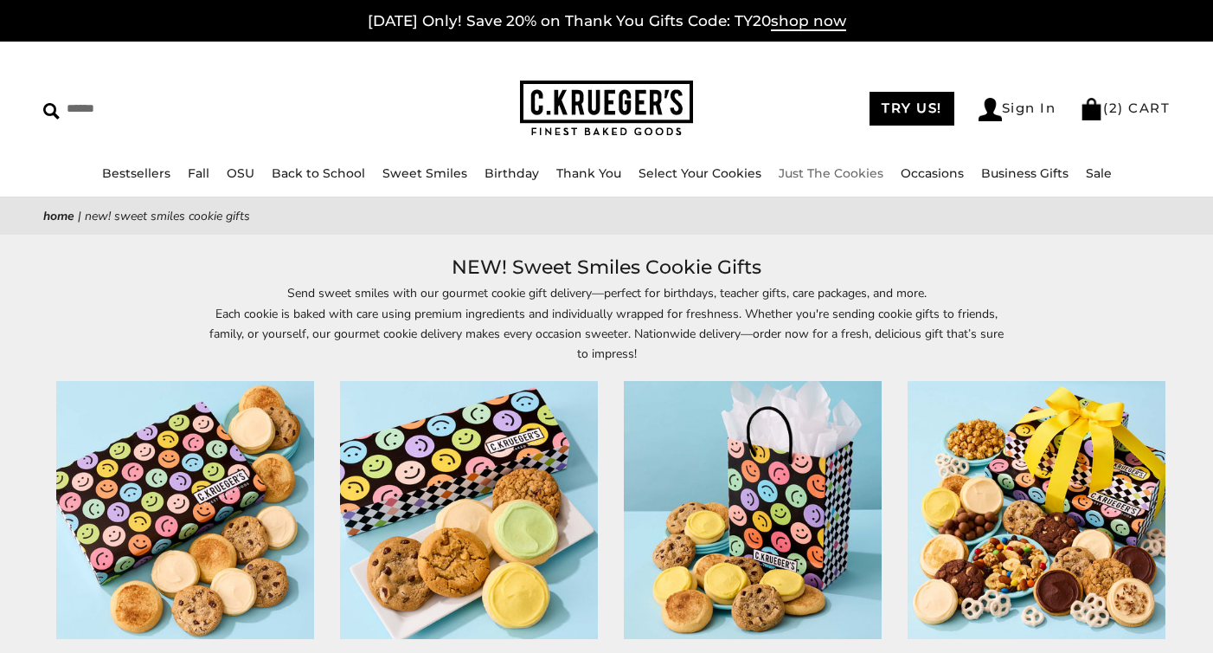
click at [812, 166] on link "Just The Cookies" at bounding box center [831, 173] width 105 height 16
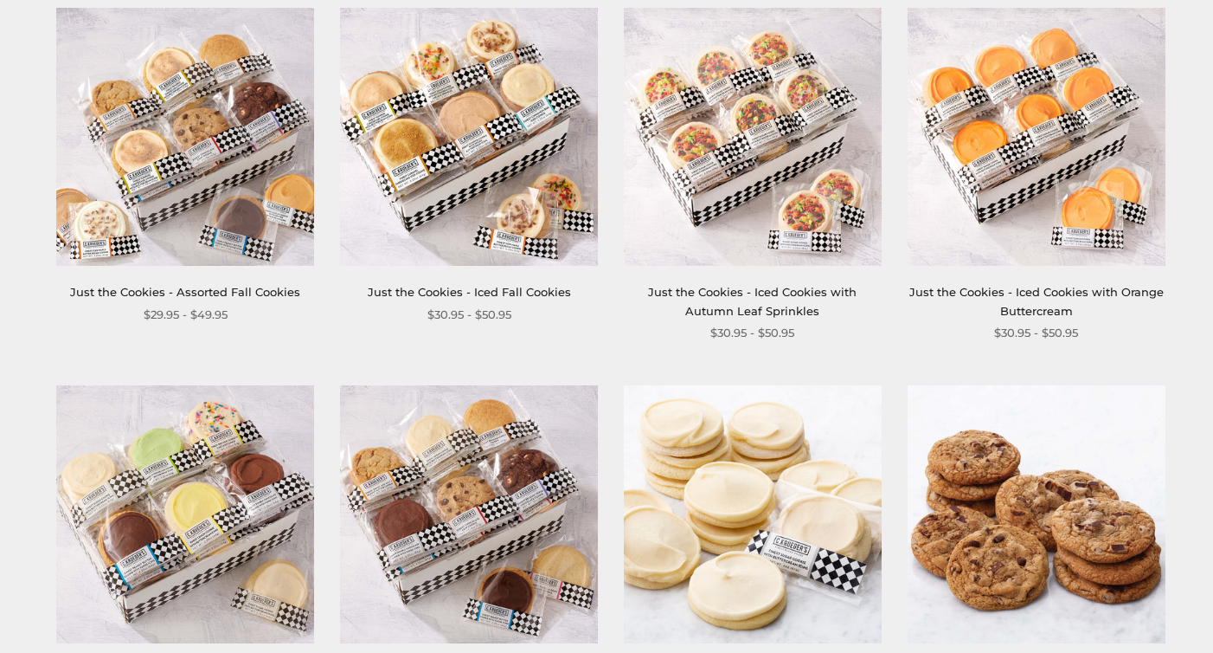
scroll to position [339, 0]
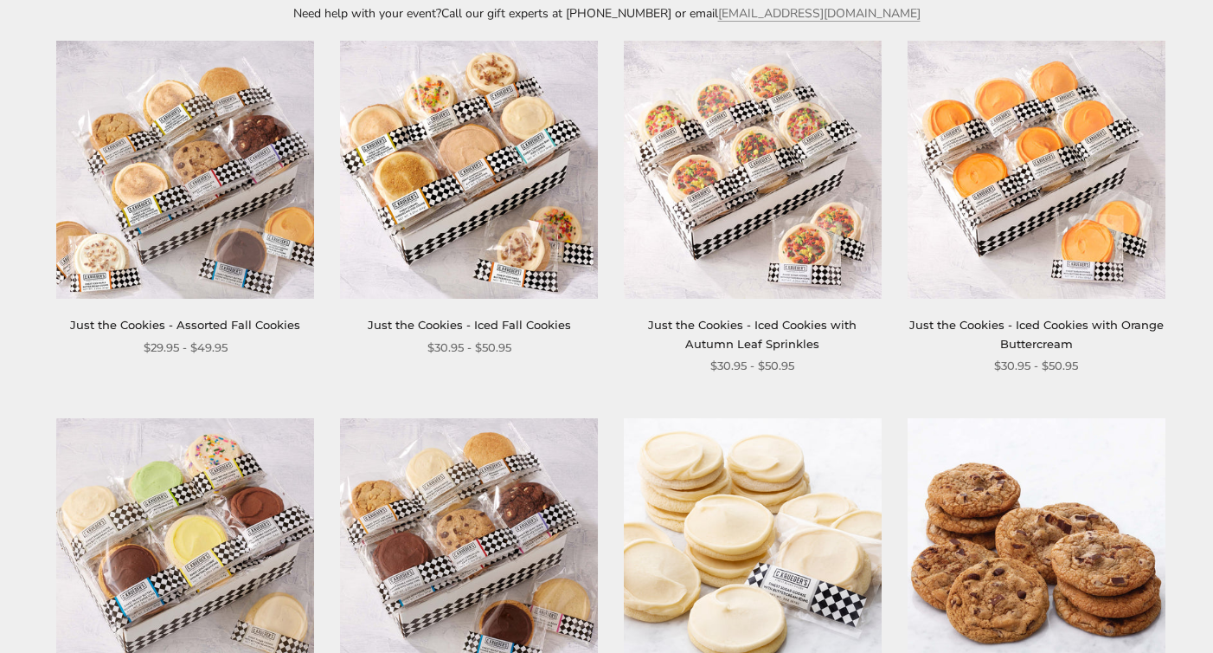
click at [194, 144] on img at bounding box center [185, 170] width 258 height 258
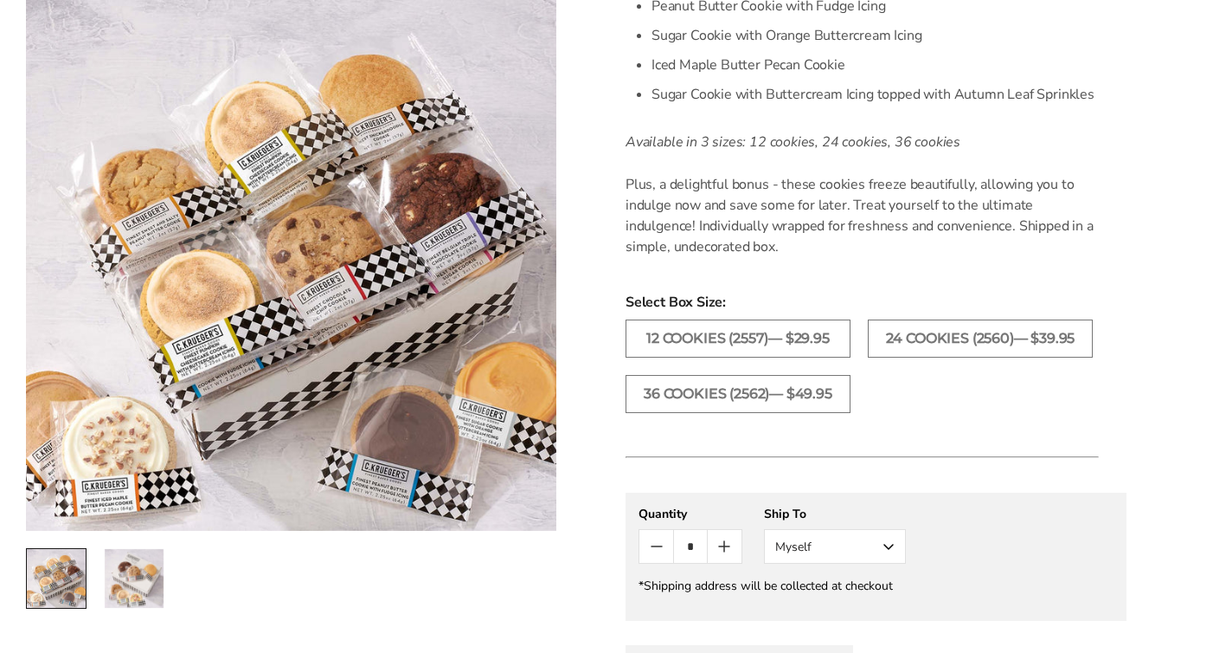
scroll to position [851, 0]
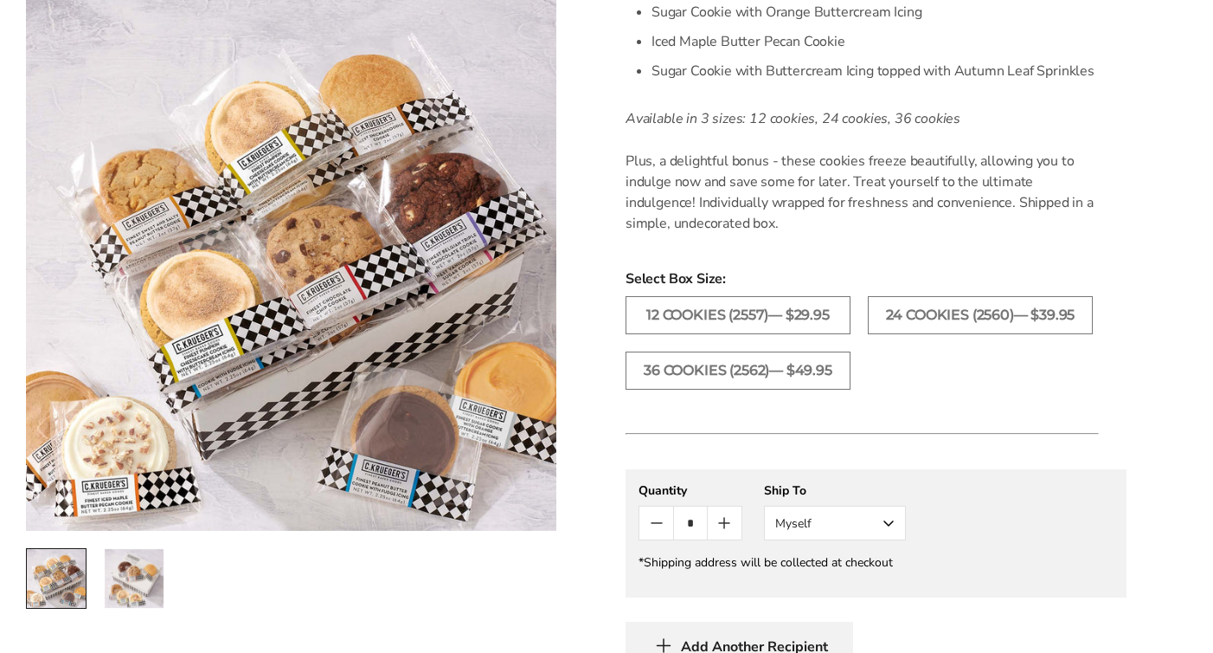
click at [943, 351] on li "24 COOKIES (2560)— $39.95" at bounding box center [980, 323] width 242 height 55
click at [961, 306] on label "24 COOKIES (2560)— $39.95" at bounding box center [980, 315] width 225 height 38
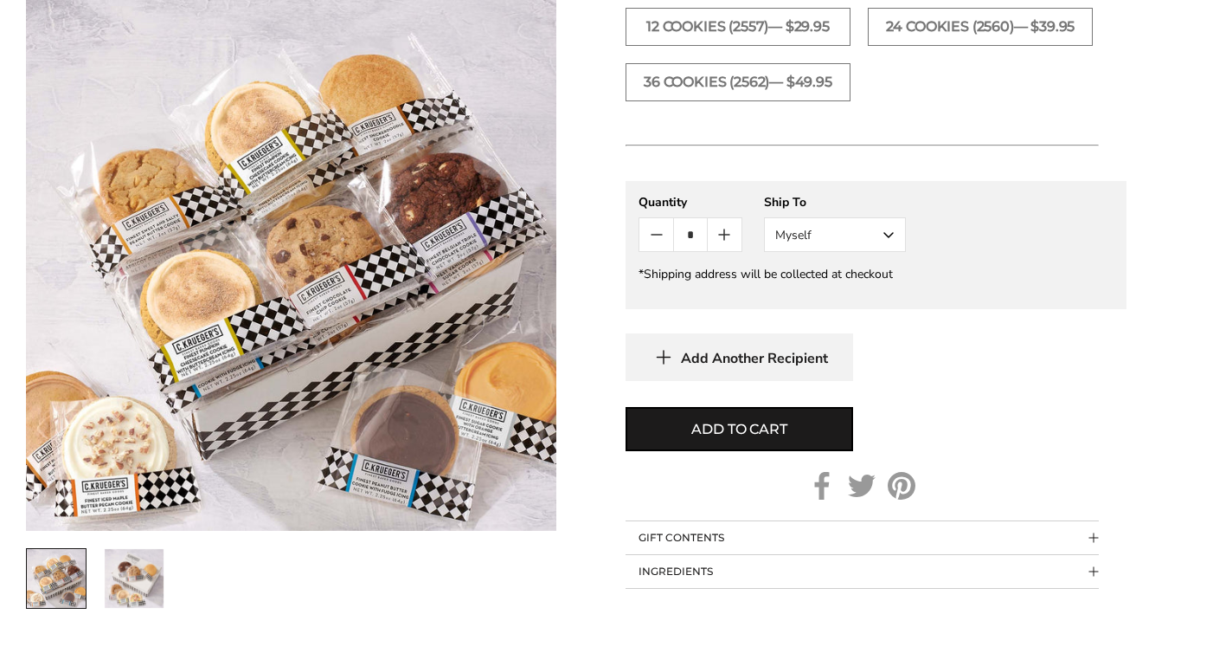
scroll to position [1142, 0]
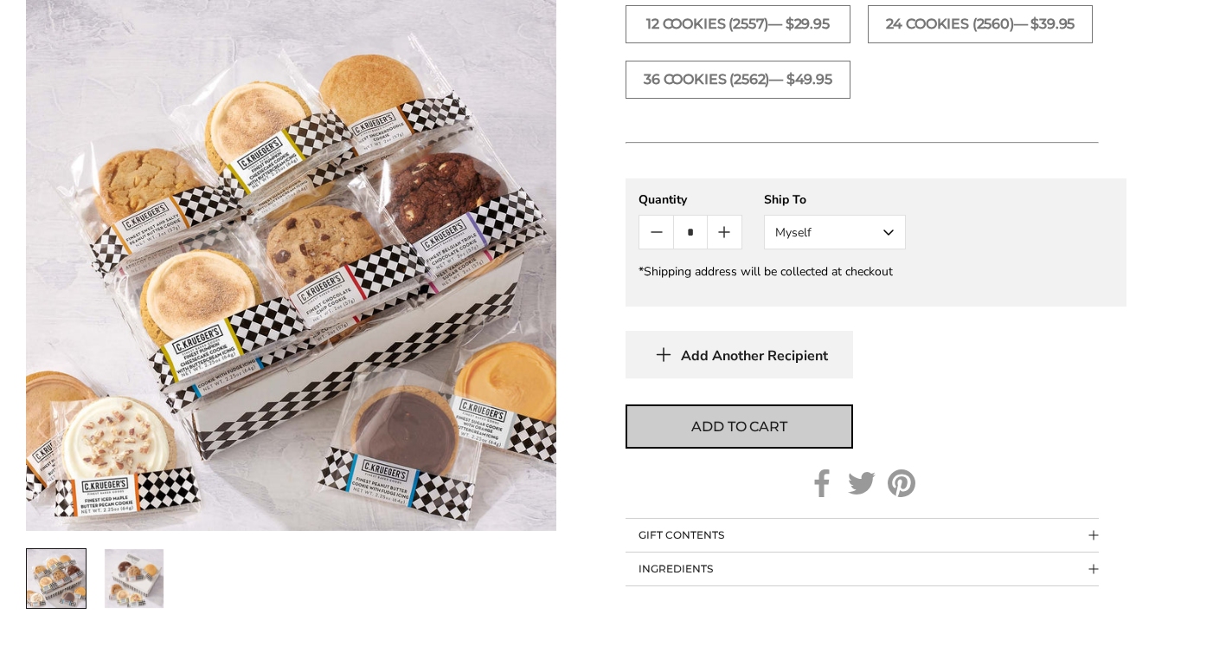
click at [761, 448] on button "Add to cart" at bounding box center [740, 426] width 228 height 44
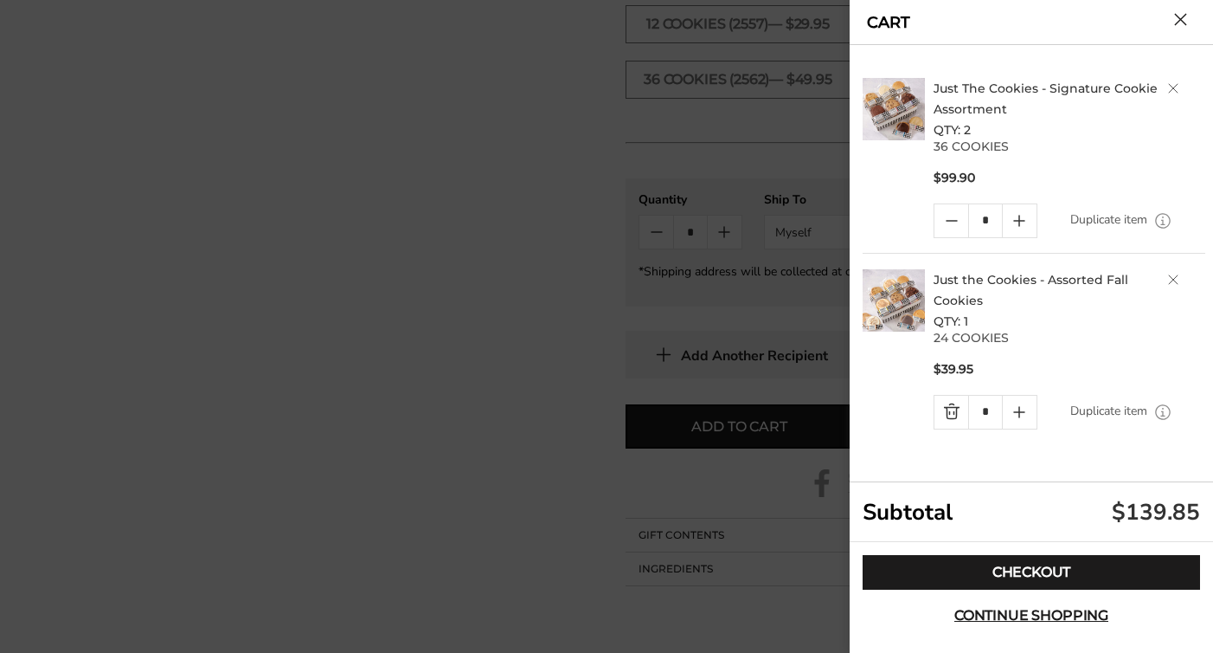
click at [546, 384] on div at bounding box center [606, 326] width 1213 height 653
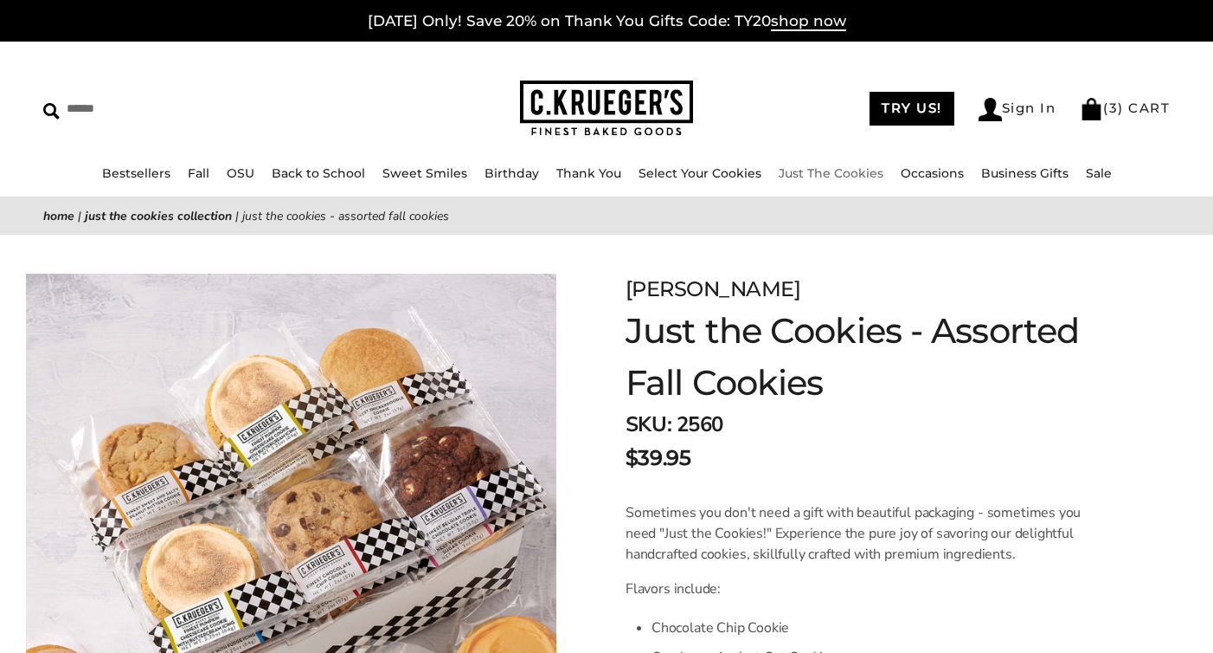
scroll to position [0, 0]
click at [1132, 111] on link "( 3 ) CART" at bounding box center [1125, 108] width 90 height 16
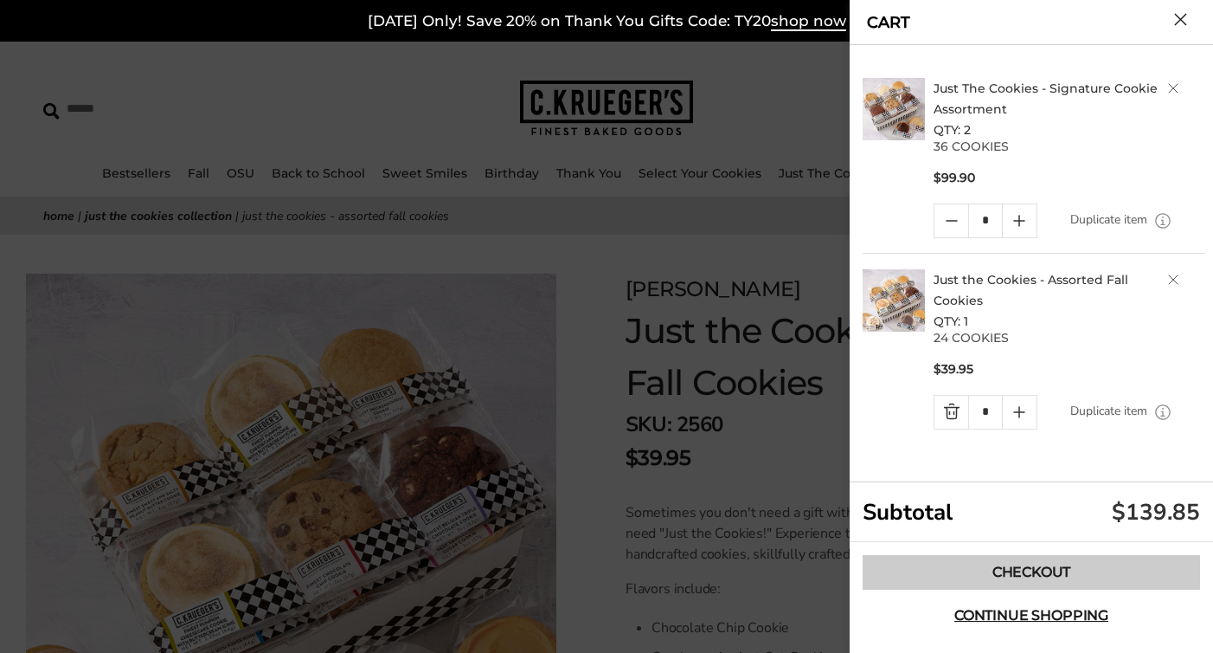
click at [971, 579] on link "Checkout" at bounding box center [1032, 572] width 338 height 35
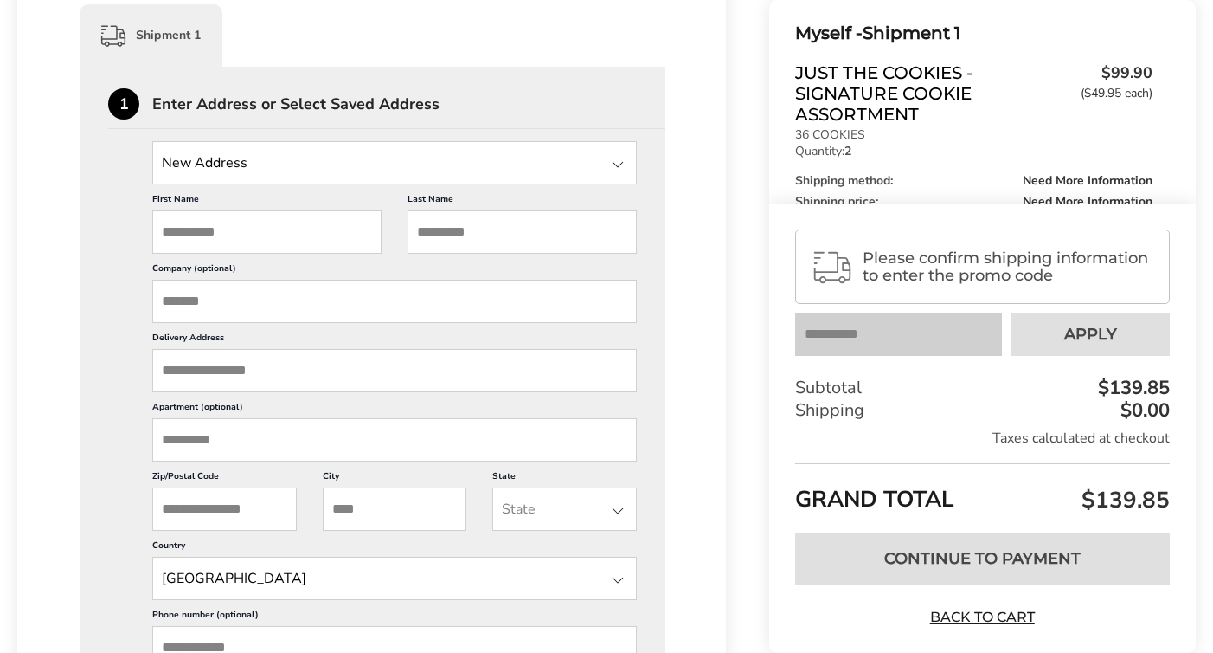
scroll to position [473, 0]
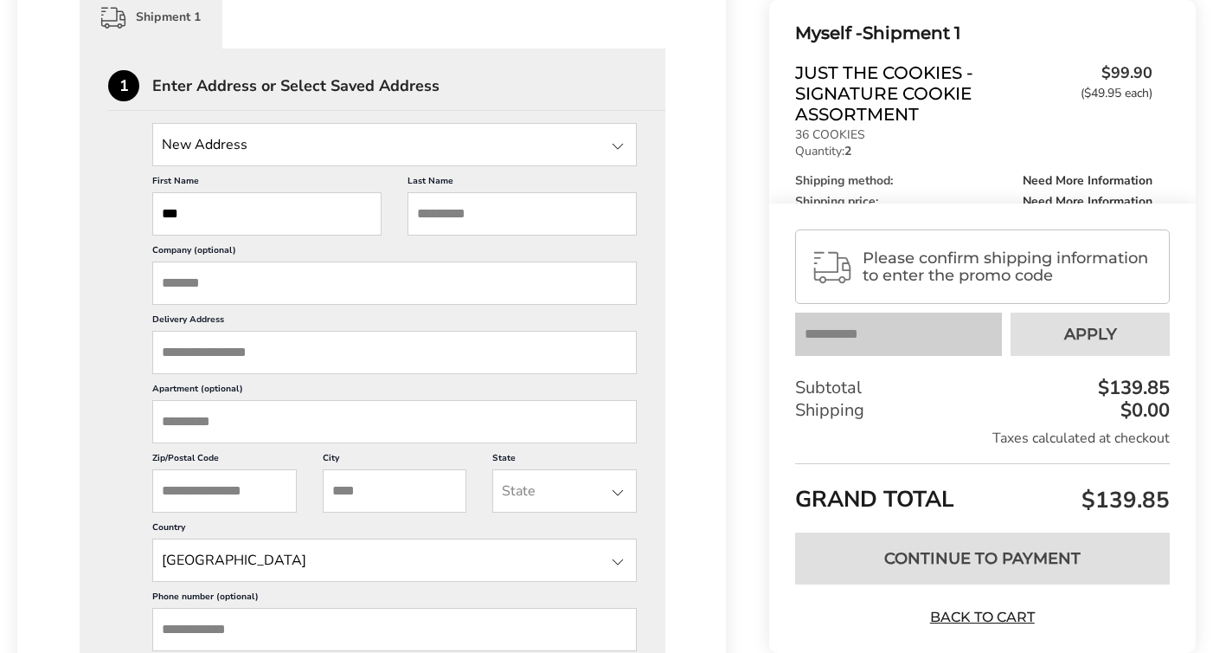
type input "***"
type input "******"
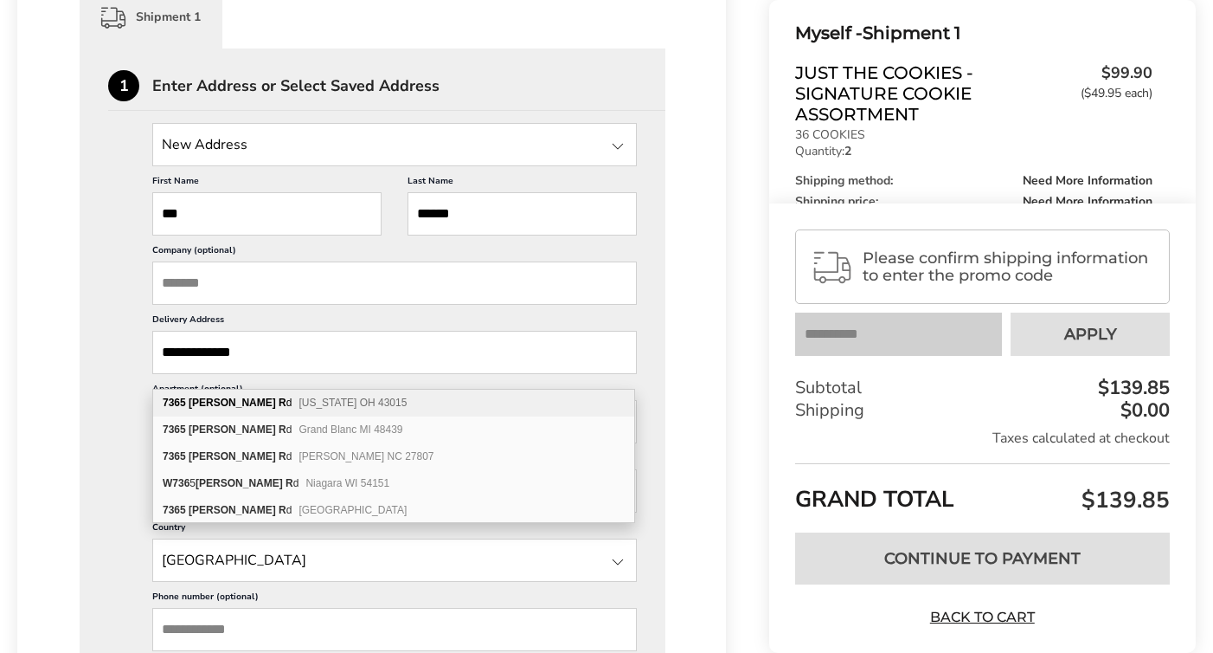
click at [304, 403] on span "[US_STATE] OH 43015" at bounding box center [353, 402] width 108 height 12
type input "**********"
type input "********"
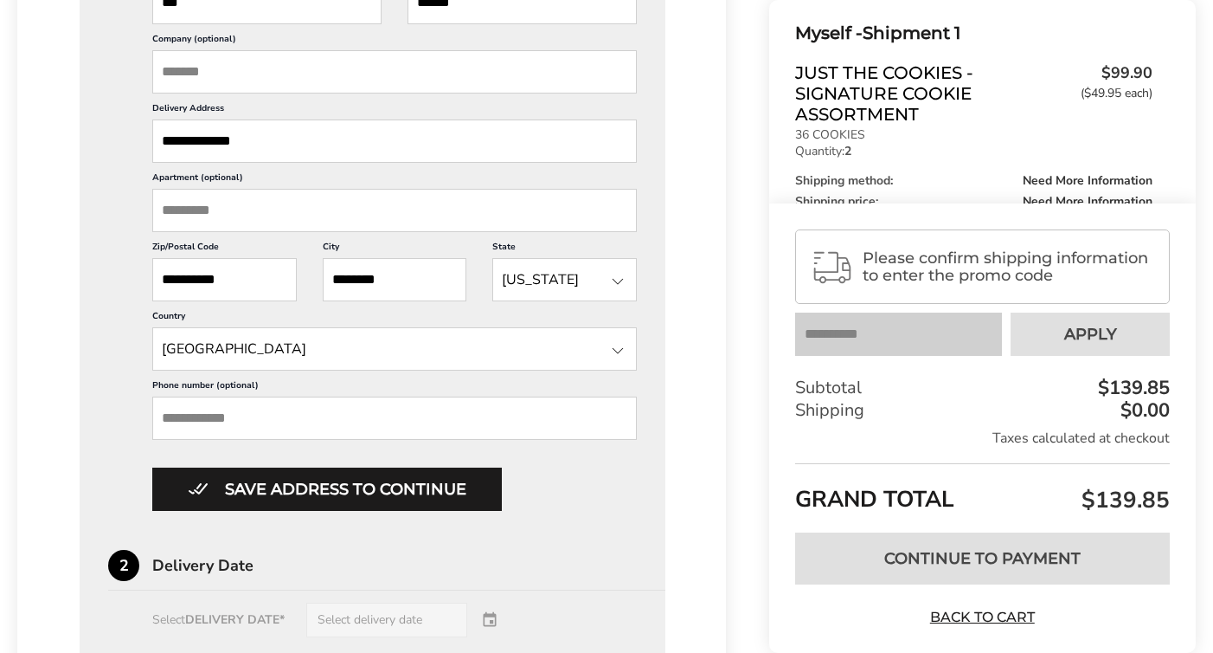
scroll to position [691, 0]
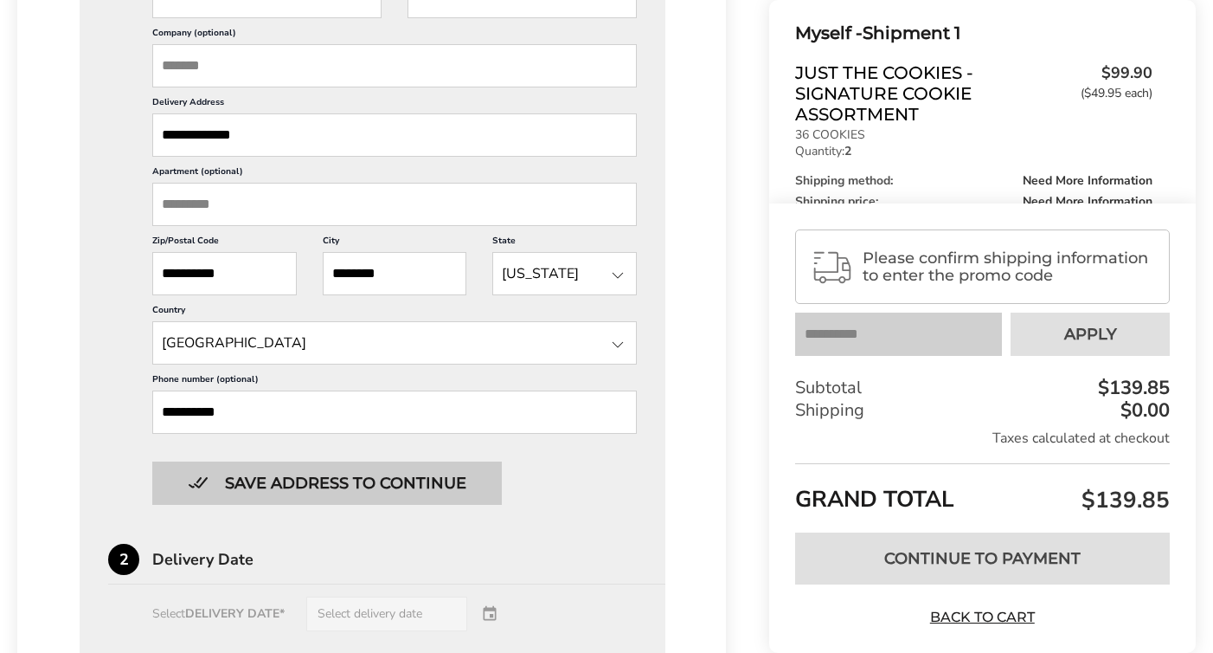
type input "**********"
click at [298, 502] on button "Save address to continue" at bounding box center [327, 482] width 350 height 43
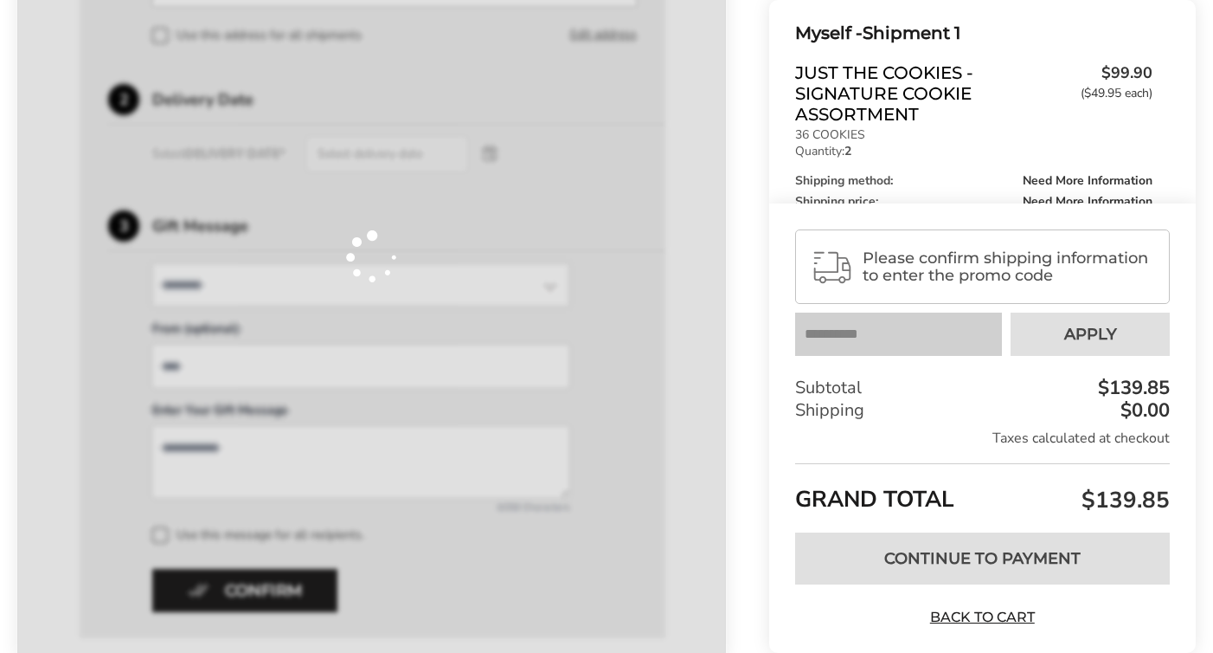
scroll to position [634, 0]
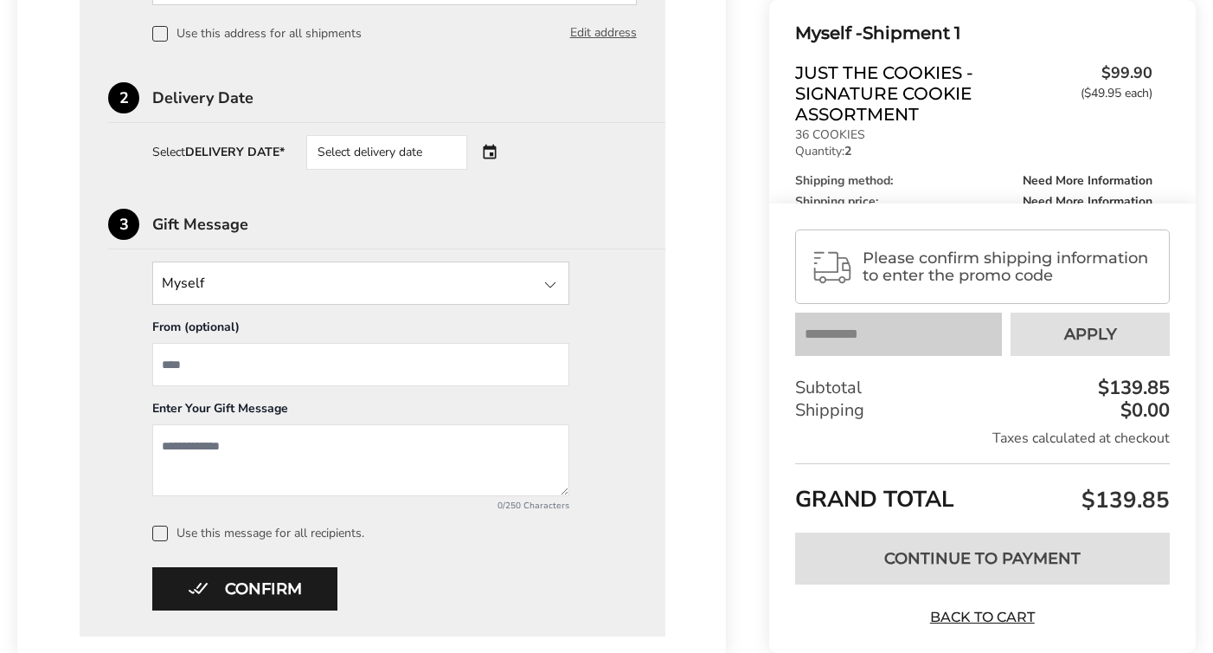
click at [402, 161] on div "Select delivery date" at bounding box center [386, 152] width 161 height 35
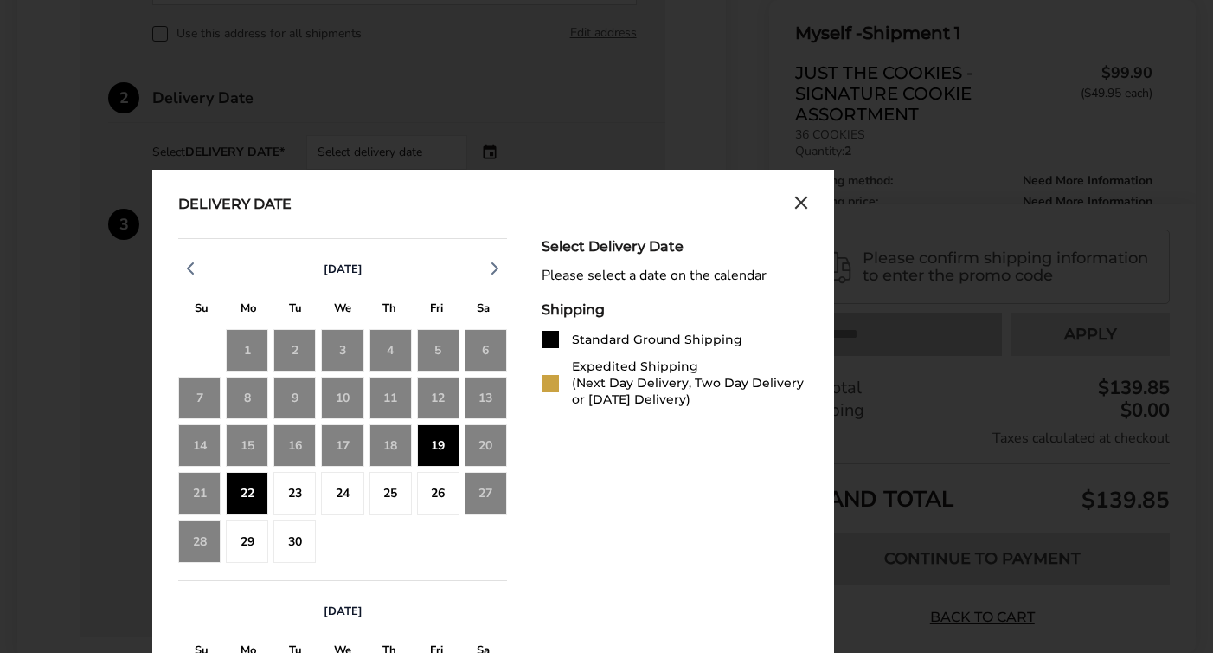
click at [437, 450] on div "19" at bounding box center [438, 445] width 42 height 42
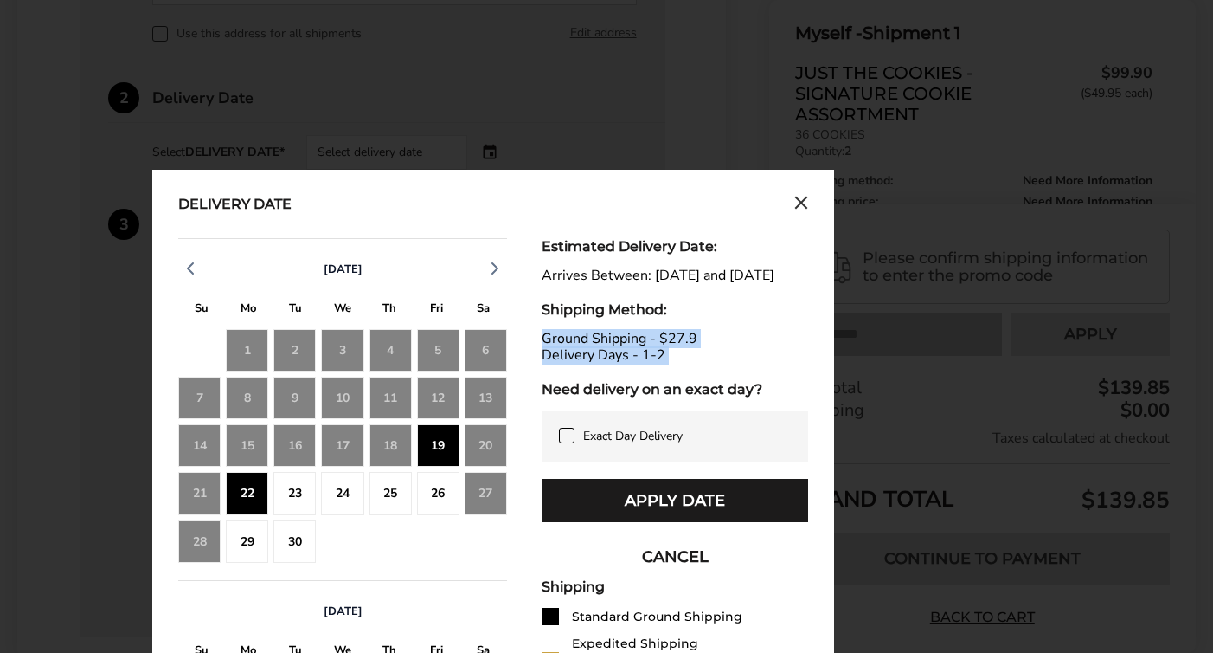
drag, startPoint x: 540, startPoint y: 359, endPoint x: 647, endPoint y: 385, distance: 110.4
click at [647, 385] on div "[DATE] S M T W T F S 31 1 2 3 4 5 6 7 8 9 10 11 12 13 14 15 16 17 18 19 20 21 2…" at bounding box center [493, 579] width 630 height 683
click at [647, 385] on div "Estimated Delivery Date: Arrives Between: [DATE] and [DATE] Shipping Method: Gr…" at bounding box center [675, 579] width 267 height 683
drag, startPoint x: 536, startPoint y: 370, endPoint x: 583, endPoint y: 379, distance: 48.5
click at [551, 370] on div "[DATE] S M T W T F S 31 1 2 3 4 5 6 7 8 9 10 11 12 13 14 15 16 17 18 19 20 21 2…" at bounding box center [493, 579] width 630 height 683
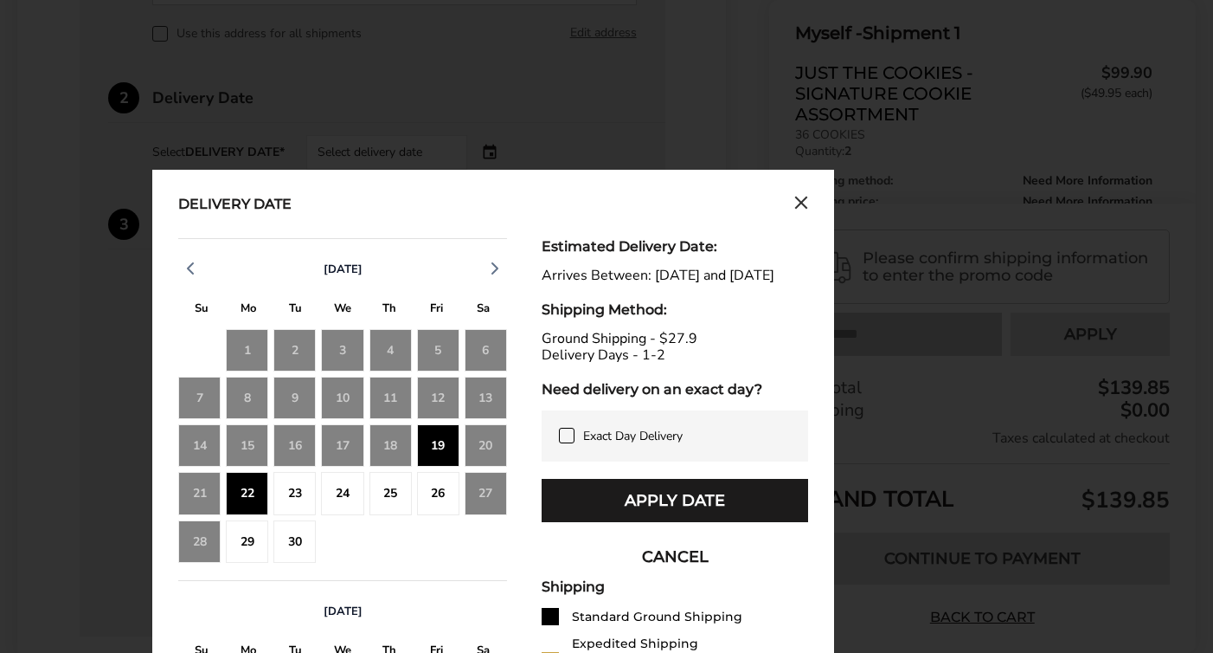
click at [682, 399] on div "Estimated Delivery Date: Arrives Between: [DATE] and [DATE] Shipping Method: Gr…" at bounding box center [675, 579] width 267 height 683
click at [438, 454] on div "19" at bounding box center [438, 445] width 42 height 42
click at [439, 534] on div "3" at bounding box center [438, 541] width 42 height 42
click at [294, 503] on div "23" at bounding box center [294, 493] width 42 height 42
click at [283, 503] on div "23" at bounding box center [294, 493] width 42 height 42
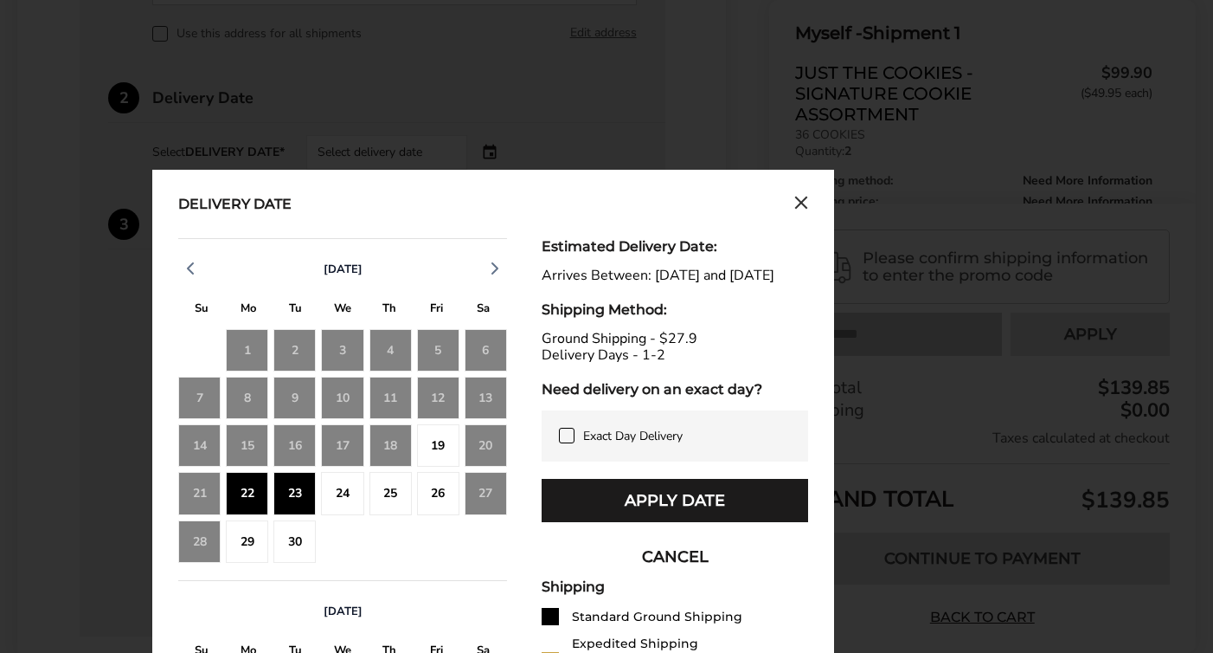
click at [244, 499] on div "22" at bounding box center [247, 493] width 42 height 42
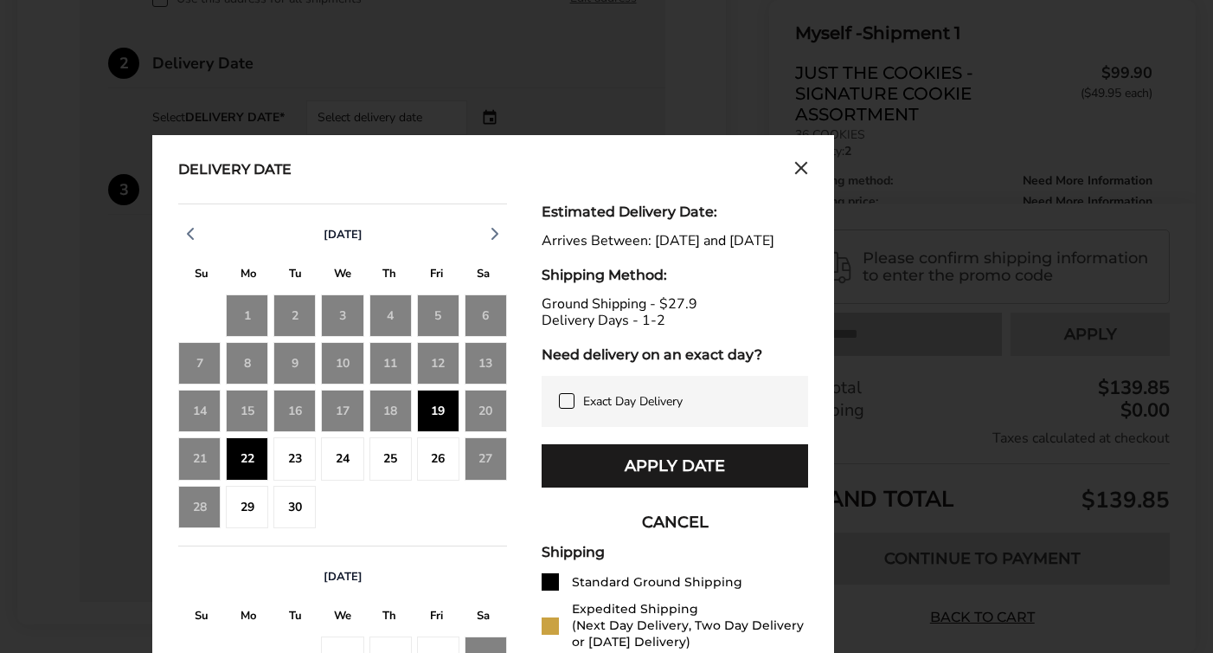
scroll to position [670, 0]
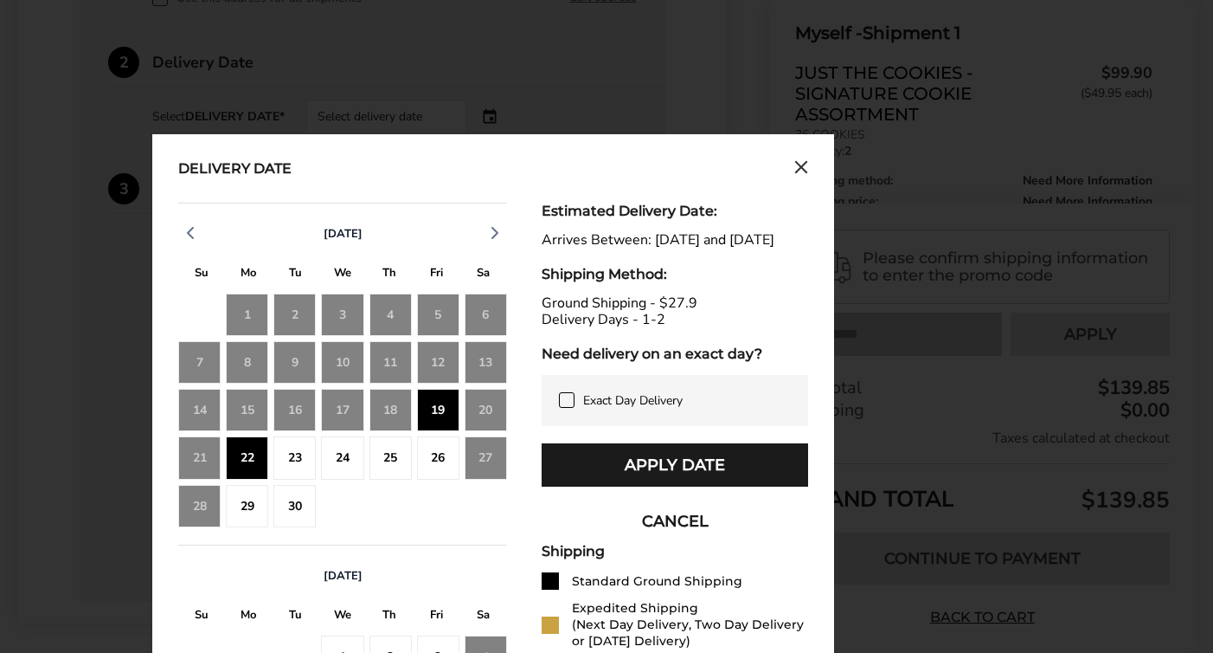
click at [792, 167] on div "Delivery Date" at bounding box center [493, 169] width 630 height 19
click at [801, 174] on icon "Close calendar" at bounding box center [801, 167] width 14 height 15
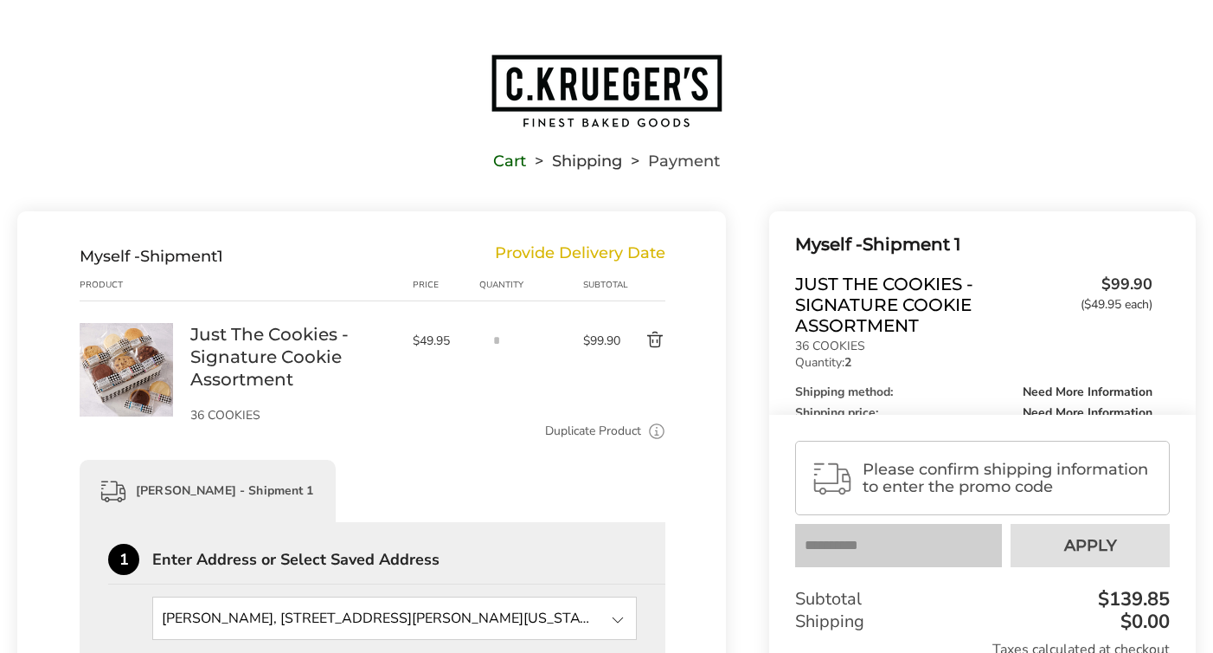
scroll to position [0, 0]
